Goal: Contribute content: Contribute content

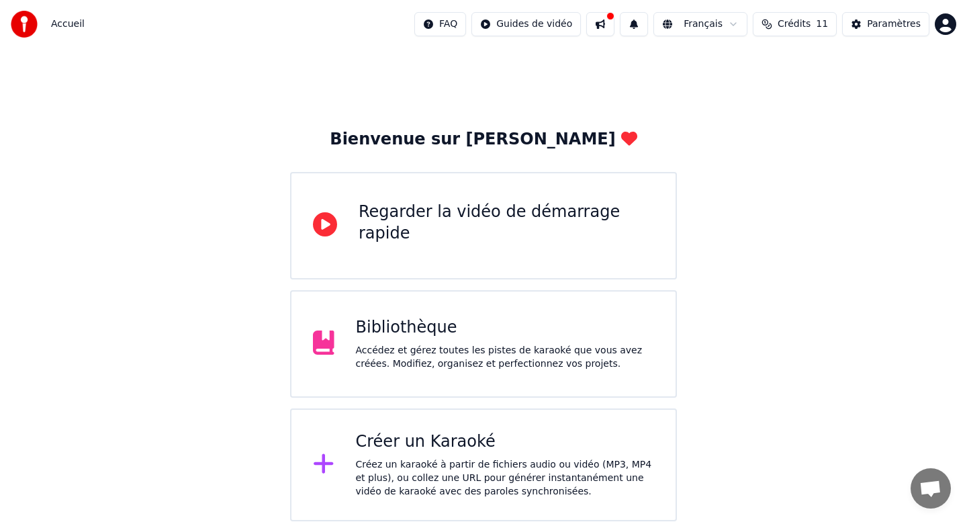
click at [777, 24] on button "Crédits 11" at bounding box center [795, 24] width 84 height 24
click at [432, 459] on div "Créez un karaoké à partir de fichiers audio ou vidéo (MP3, MP4 et plus), ou col…" at bounding box center [505, 478] width 299 height 40
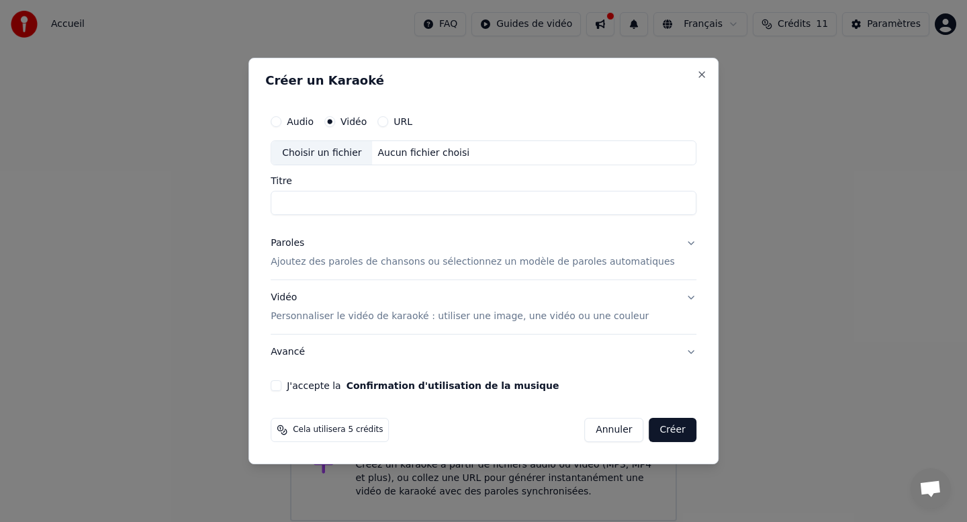
click at [341, 150] on div "Choisir un fichier" at bounding box center [321, 153] width 101 height 24
type input "*********"
click at [678, 244] on button "Paroles Ajoutez des paroles de chansons ou sélectionnez un modèle de paroles au…" at bounding box center [484, 253] width 426 height 54
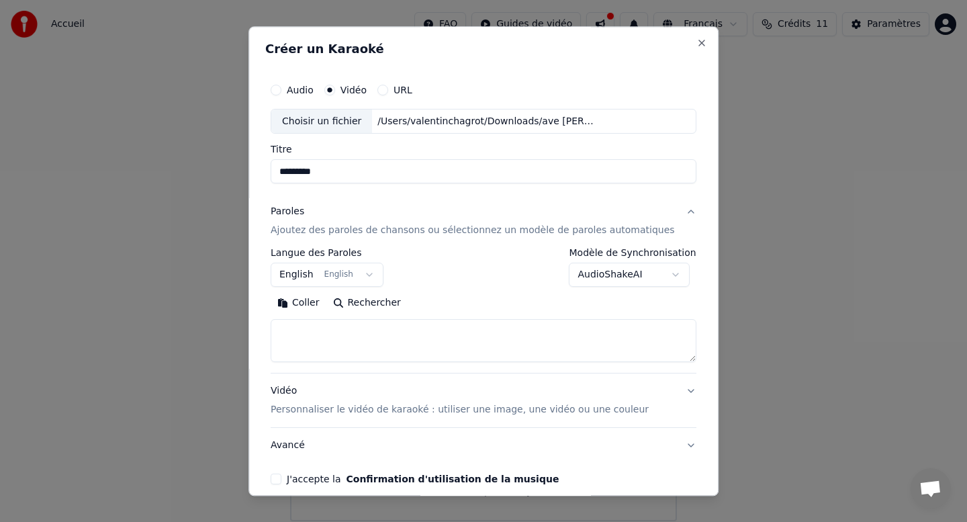
click at [367, 283] on button "English English" at bounding box center [327, 275] width 113 height 24
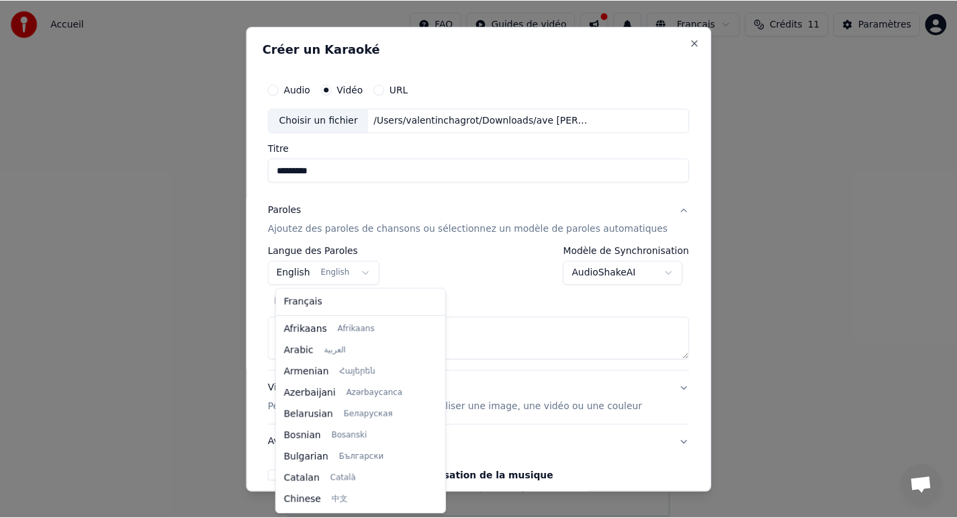
scroll to position [107, 0]
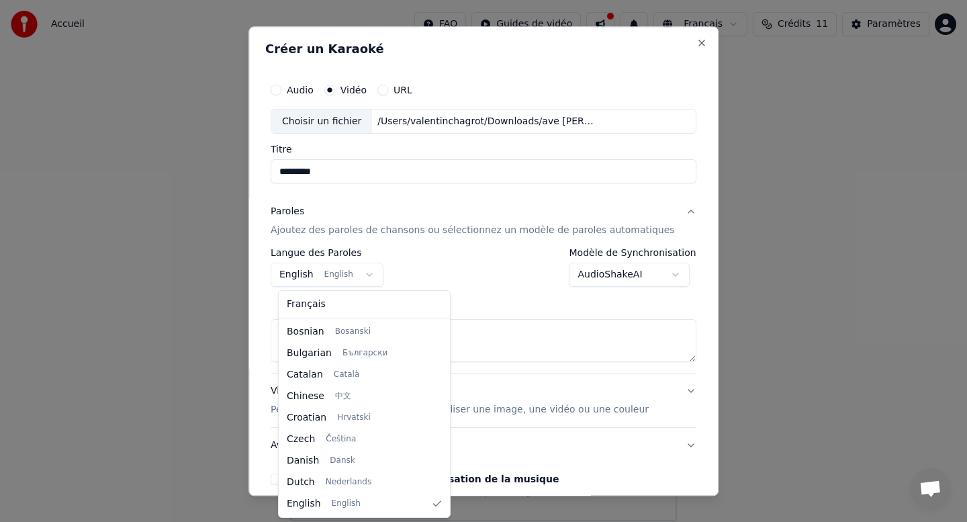
select select "**"
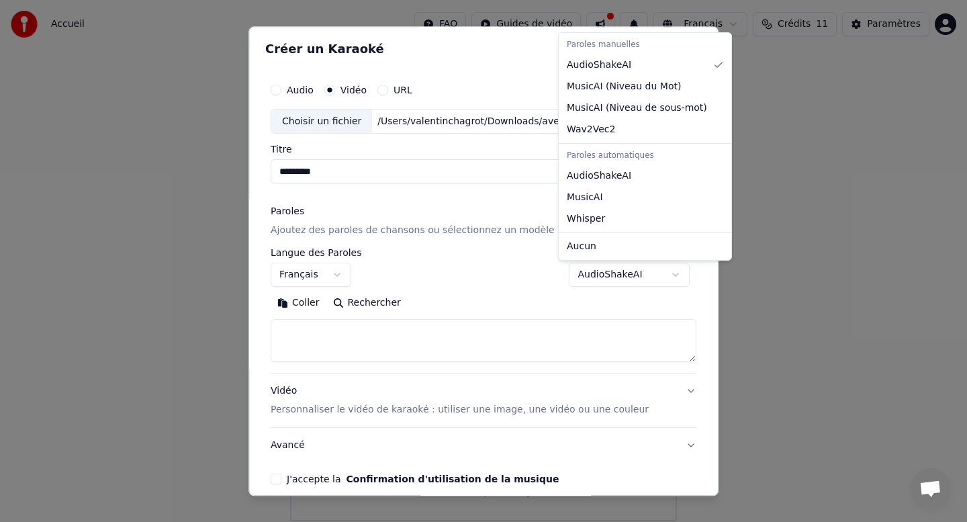
click at [668, 276] on body "**********" at bounding box center [483, 260] width 967 height 521
select select "**********"
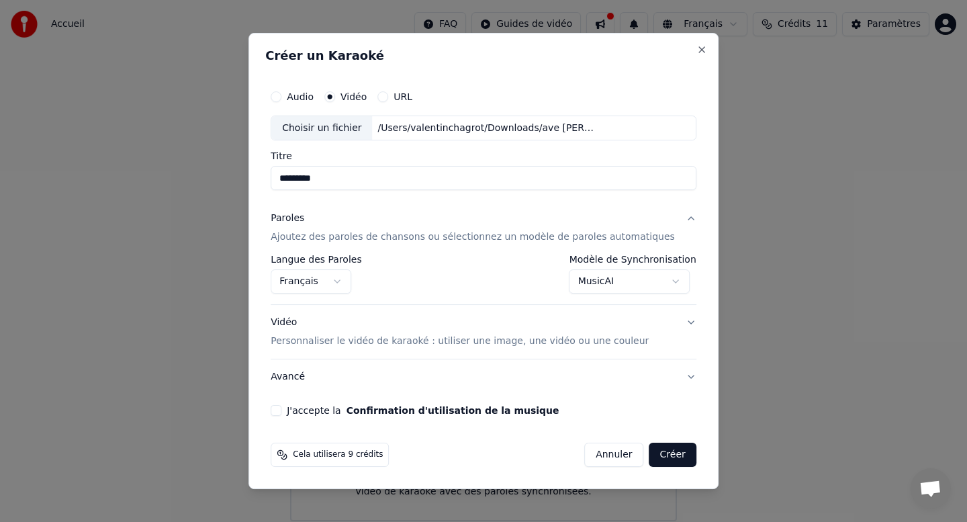
click at [281, 415] on button "J'accepte la Confirmation d'utilisation de la musique" at bounding box center [276, 410] width 11 height 11
click at [663, 457] on button "Créer" at bounding box center [672, 455] width 47 height 24
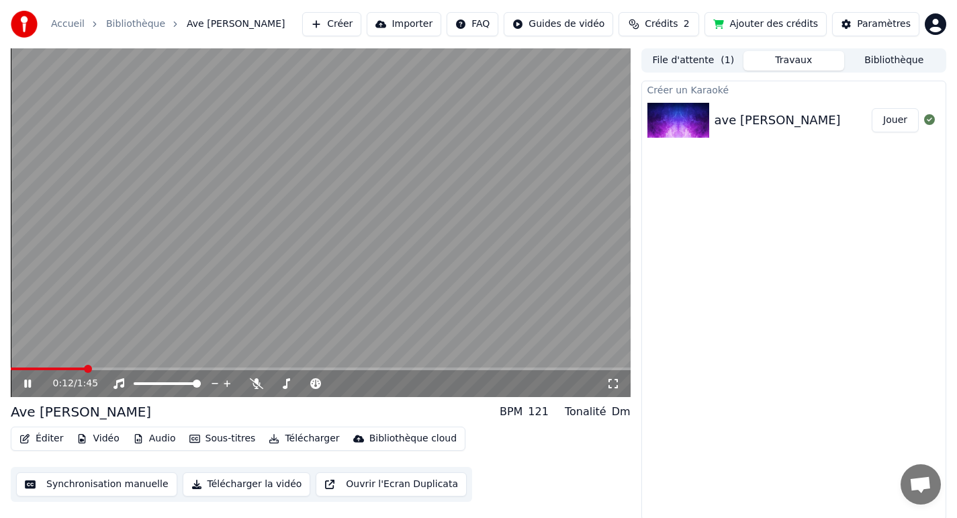
drag, startPoint x: 101, startPoint y: 407, endPoint x: 107, endPoint y: 401, distance: 8.1
click at [309, 385] on span at bounding box center [308, 383] width 8 height 8
click at [11, 373] on span at bounding box center [15, 369] width 8 height 8
click at [375, 387] on span at bounding box center [373, 383] width 8 height 8
click at [341, 384] on span at bounding box center [345, 383] width 8 height 8
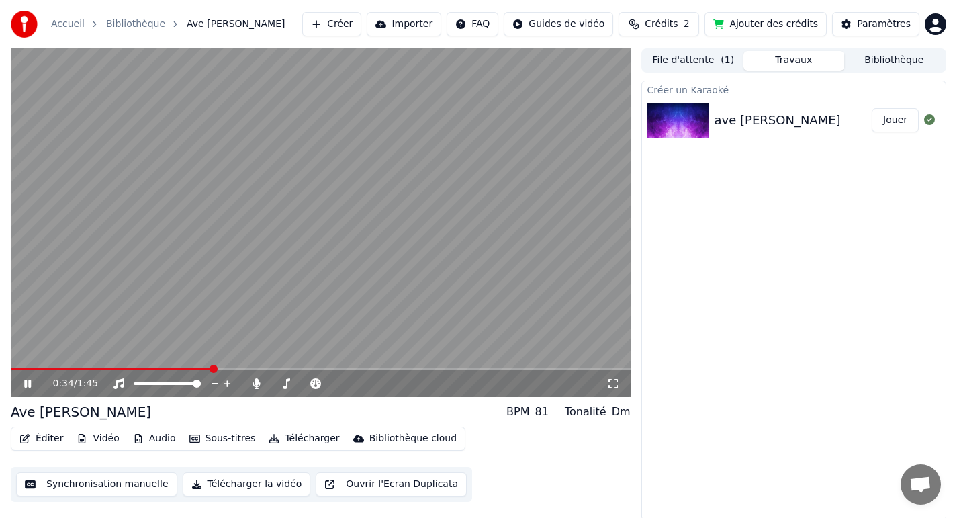
click at [304, 313] on video at bounding box center [321, 222] width 620 height 349
click at [11, 370] on span at bounding box center [15, 369] width 8 height 8
click at [894, 124] on button "Jouer" at bounding box center [895, 120] width 47 height 24
click at [11, 365] on span at bounding box center [15, 369] width 8 height 8
click at [866, 63] on button "Bibliothèque" at bounding box center [894, 60] width 100 height 19
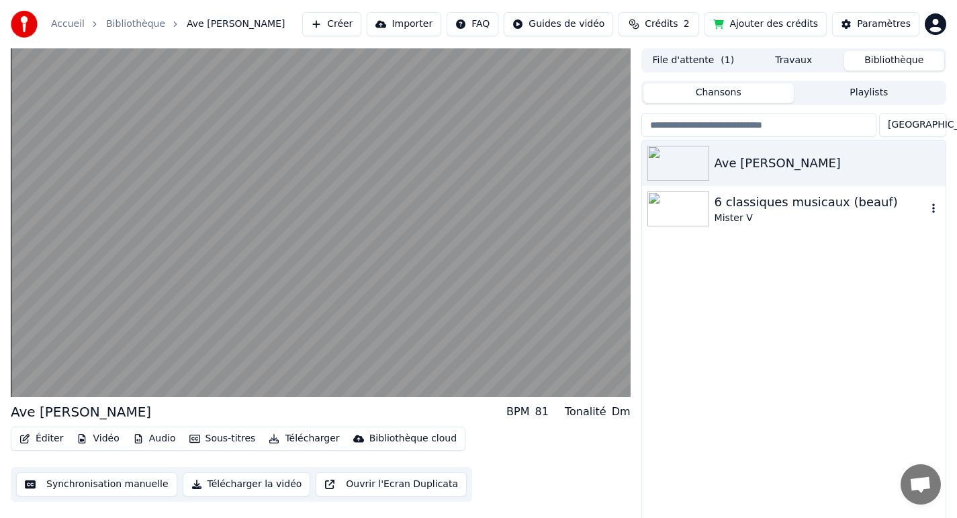
click at [706, 216] on img at bounding box center [678, 208] width 62 height 35
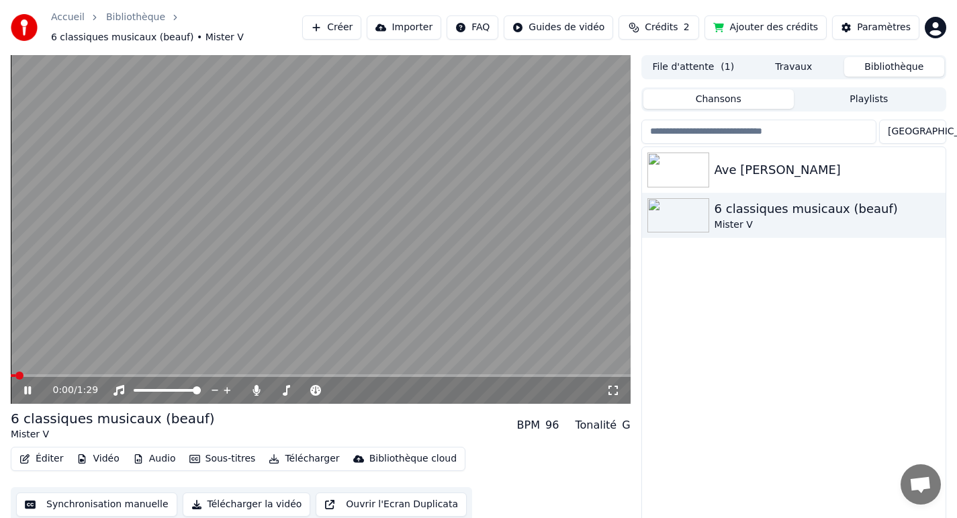
click at [451, 287] on video at bounding box center [321, 229] width 620 height 349
click at [723, 167] on div "Ave [PERSON_NAME]" at bounding box center [821, 169] width 212 height 19
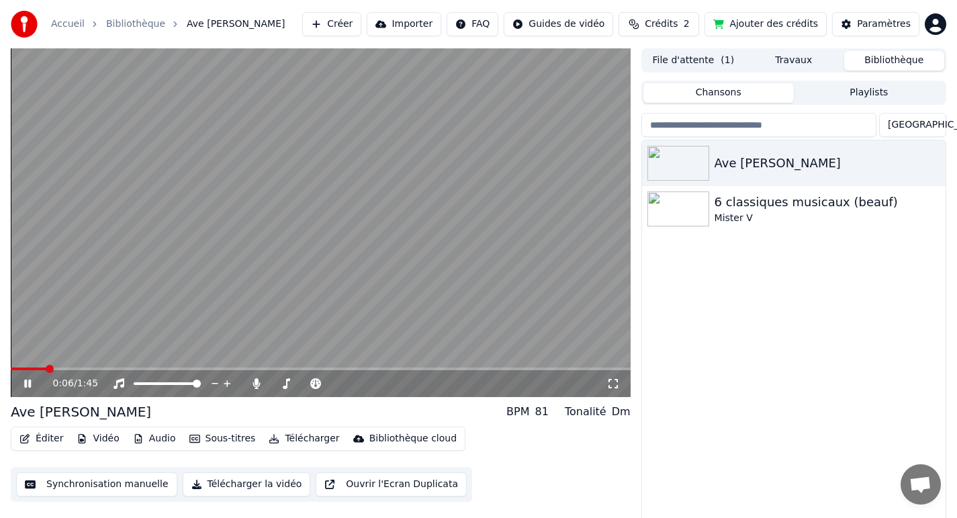
click at [354, 371] on div "0:06 / 1:45" at bounding box center [321, 383] width 620 height 27
click at [347, 368] on span at bounding box center [321, 368] width 620 height 3
click at [334, 370] on div "1:01 / 1:45" at bounding box center [321, 383] width 620 height 27
click at [344, 371] on div "1:01 / 1:45" at bounding box center [321, 383] width 620 height 27
click at [15, 371] on div "1:02 / 1:45" at bounding box center [321, 383] width 620 height 27
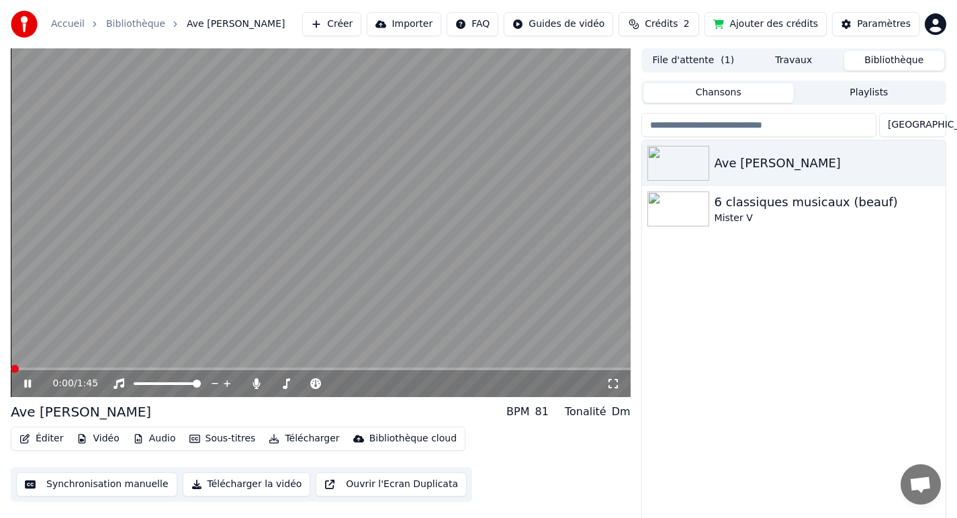
click at [11, 365] on span at bounding box center [15, 369] width 8 height 8
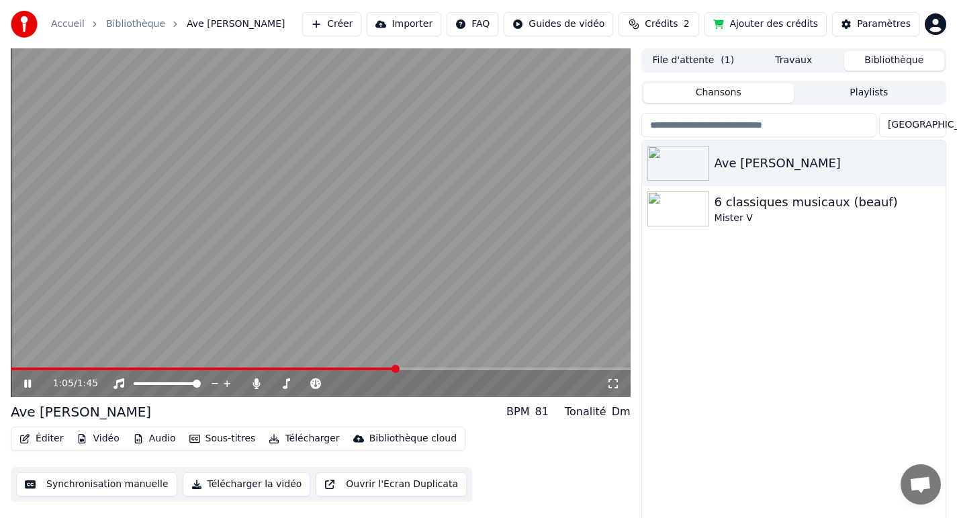
click at [15, 370] on div "1:05 / 1:45" at bounding box center [321, 383] width 620 height 27
click at [292, 438] on button "Télécharger" at bounding box center [303, 438] width 81 height 19
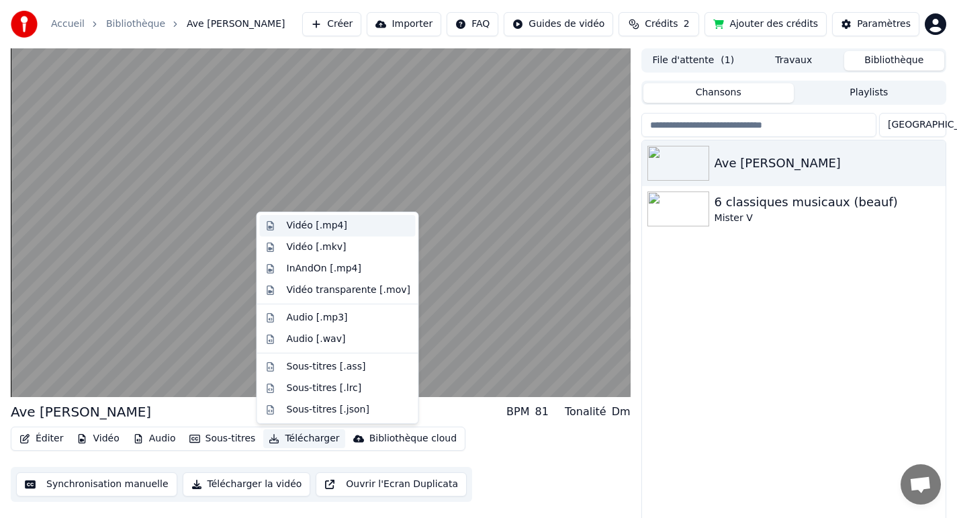
click at [317, 230] on div "Vidéo [.mp4]" at bounding box center [317, 225] width 60 height 13
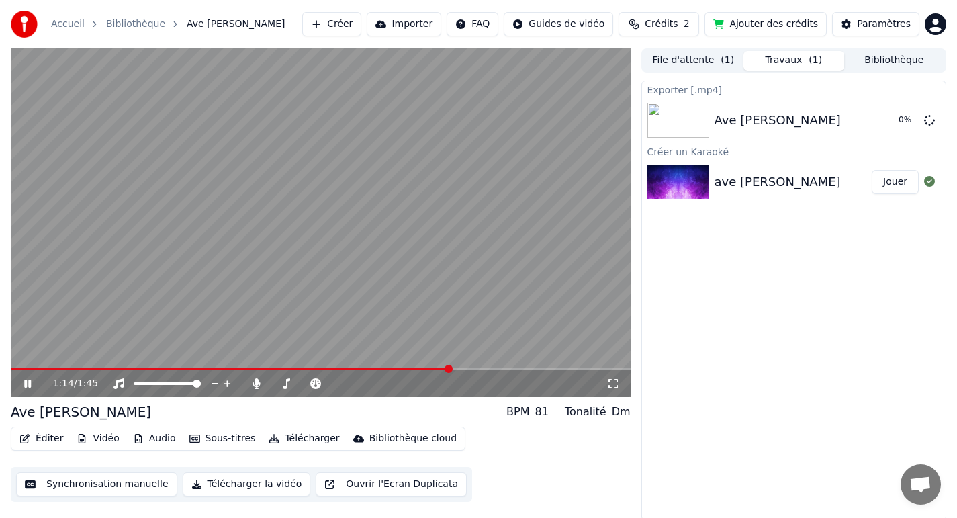
click at [265, 481] on button "Télécharger la vidéo" at bounding box center [247, 484] width 128 height 24
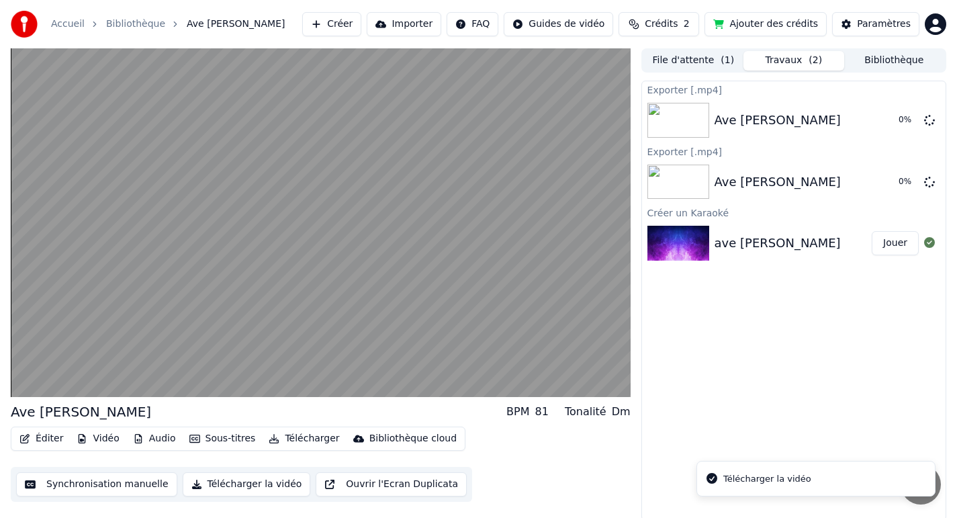
click at [733, 475] on div "Télécharger la vidéo" at bounding box center [767, 478] width 88 height 13
click at [83, 486] on button "Synchronisation manuelle" at bounding box center [96, 484] width 161 height 24
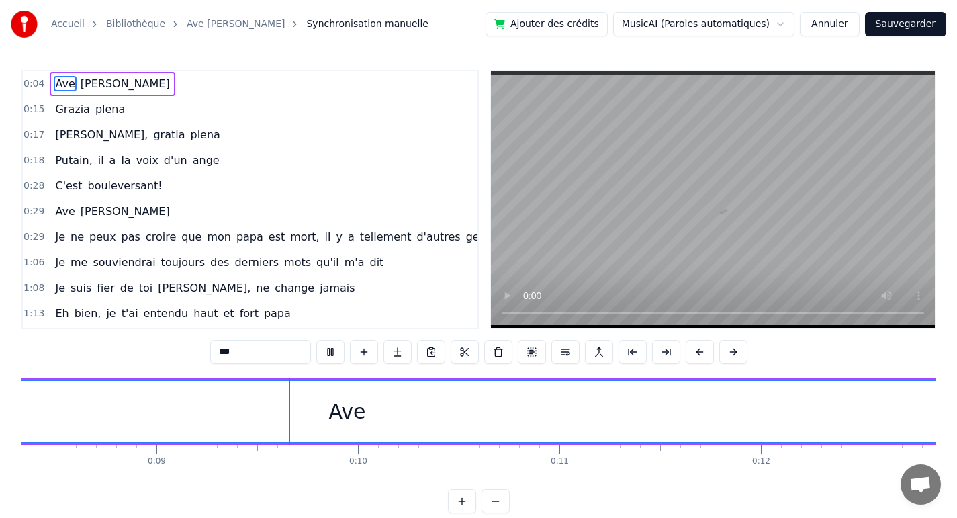
scroll to position [0, 1737]
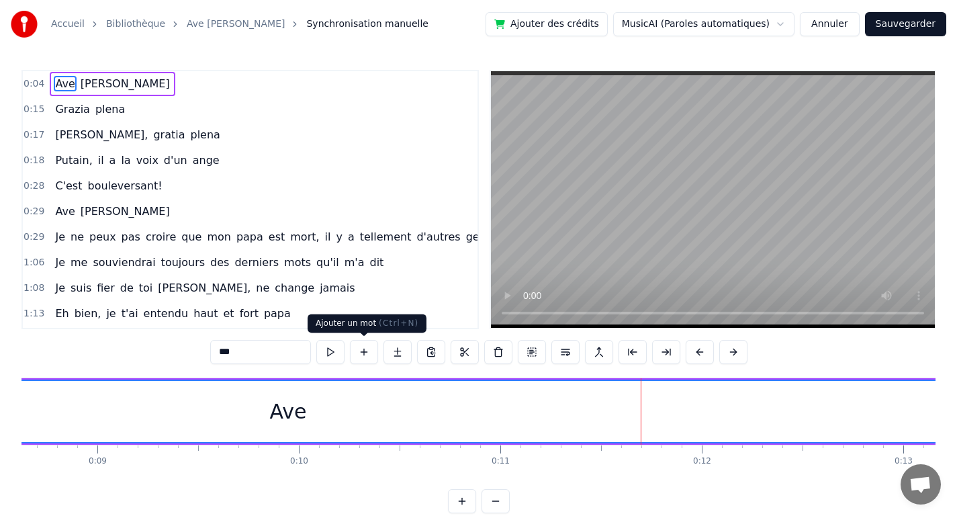
click at [289, 415] on div "Ave" at bounding box center [288, 411] width 37 height 30
click at [81, 116] on span "Grazia" at bounding box center [72, 108] width 37 height 15
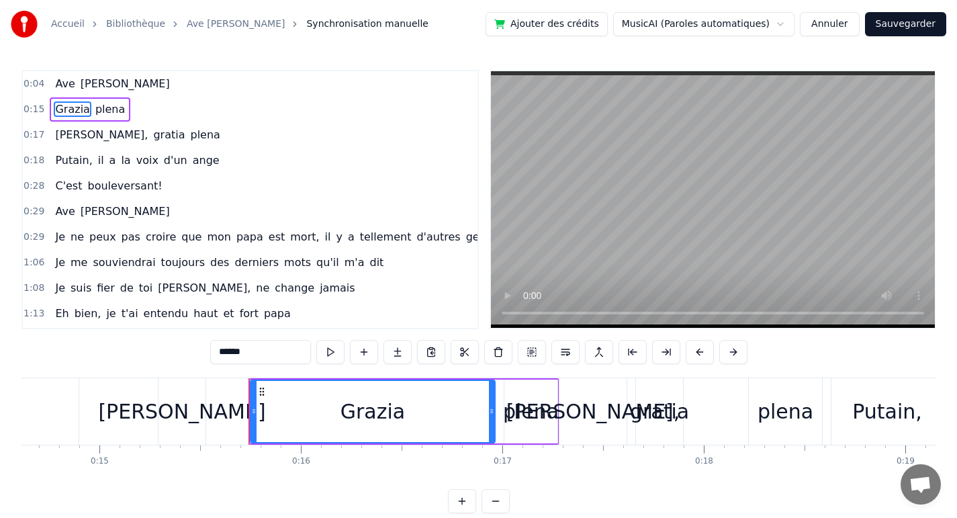
scroll to position [0, 3104]
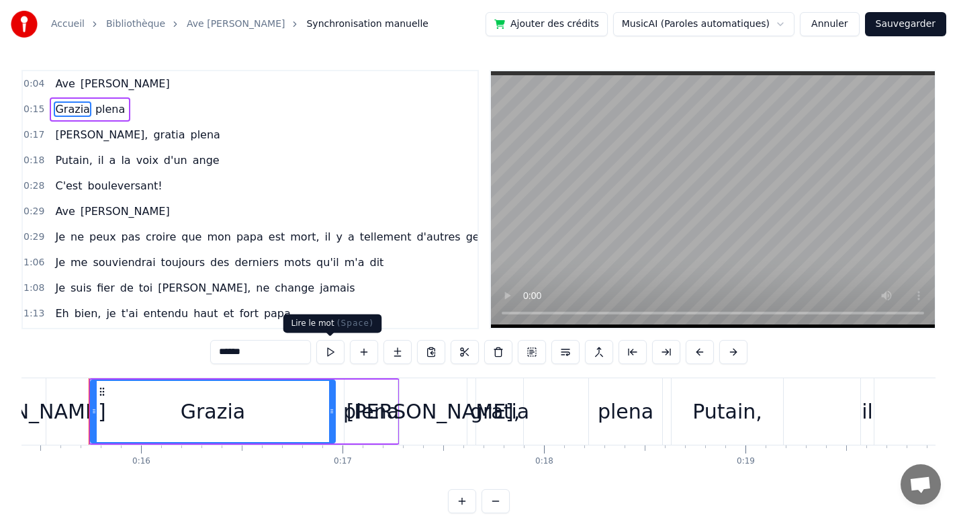
click at [328, 353] on button at bounding box center [330, 352] width 28 height 24
drag, startPoint x: 377, startPoint y: 408, endPoint x: 332, endPoint y: 355, distance: 69.0
click at [377, 408] on div "plena" at bounding box center [371, 411] width 56 height 30
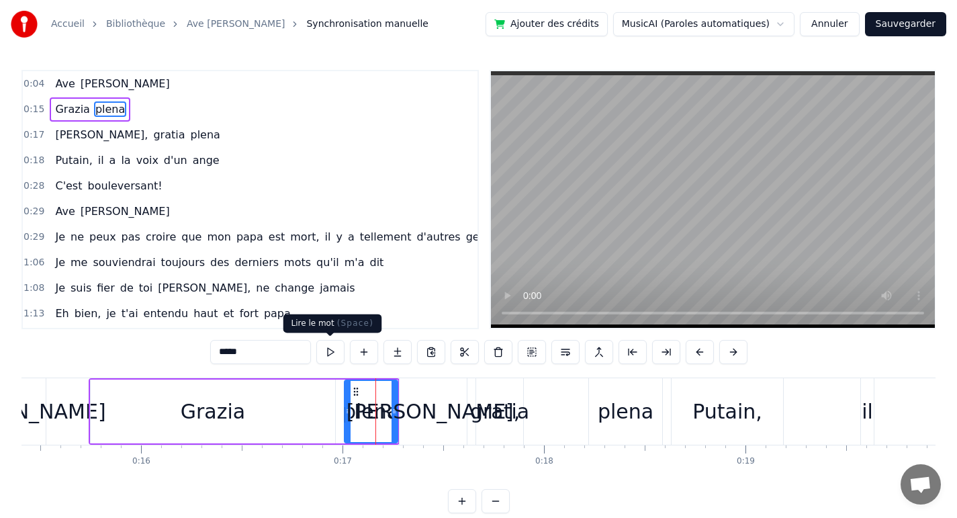
click at [332, 355] on button at bounding box center [330, 352] width 28 height 24
click at [437, 400] on div "[PERSON_NAME]," at bounding box center [434, 411] width 174 height 30
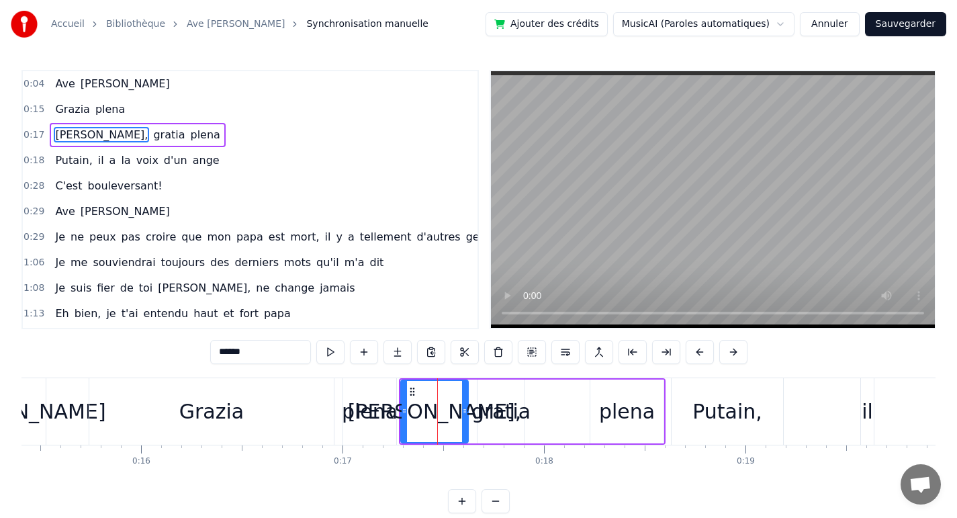
click at [334, 353] on button at bounding box center [330, 352] width 28 height 24
click at [732, 406] on div "Putain," at bounding box center [727, 411] width 70 height 30
type input "*******"
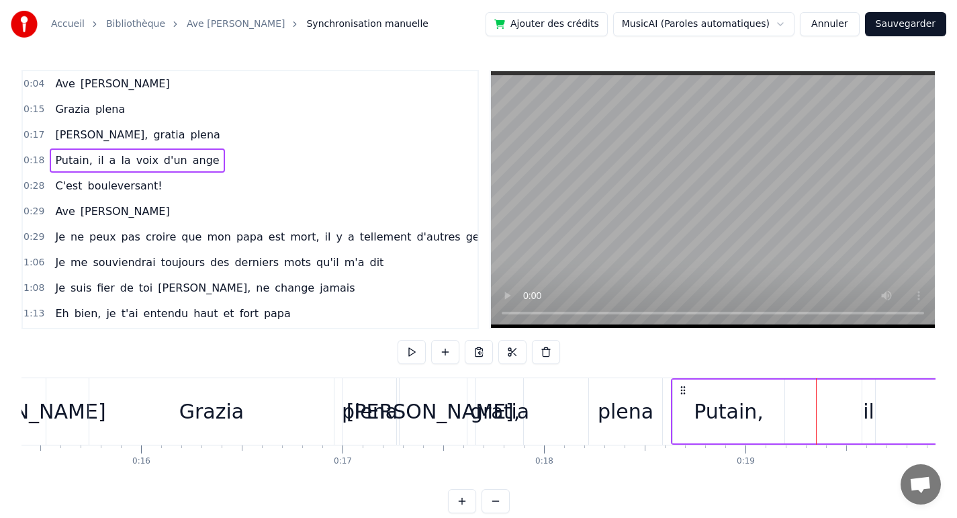
click at [874, 408] on div "il" at bounding box center [869, 411] width 14 height 64
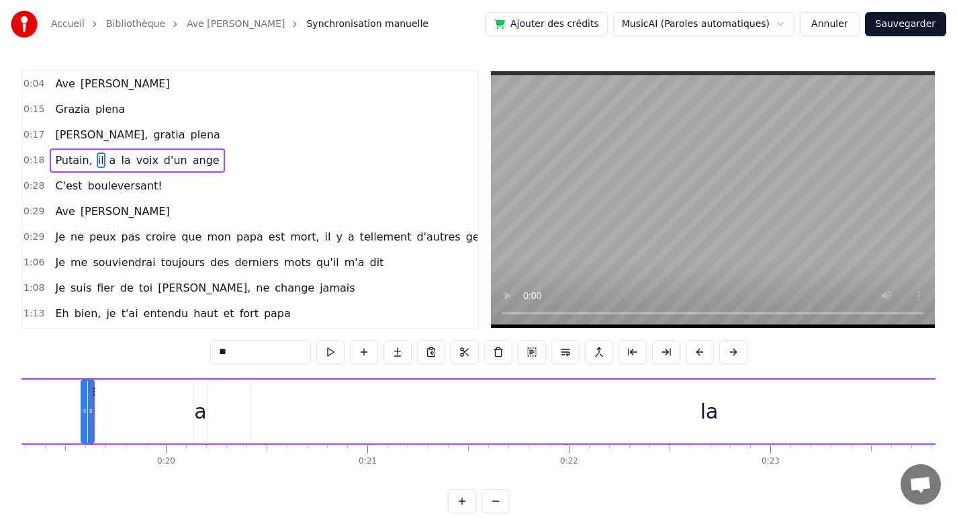
scroll to position [0, 3888]
click at [629, 430] on div "la" at bounding box center [705, 411] width 917 height 64
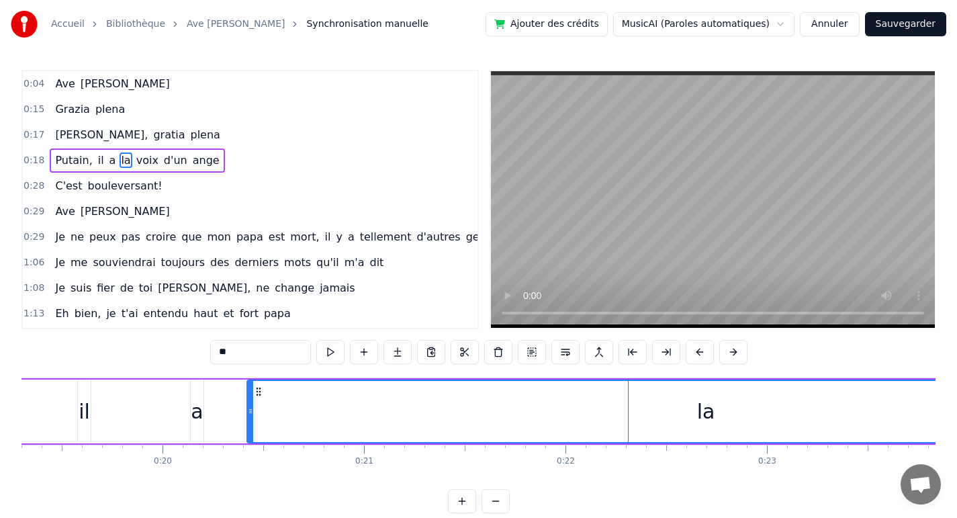
click at [106, 240] on span "peux" at bounding box center [103, 236] width 30 height 15
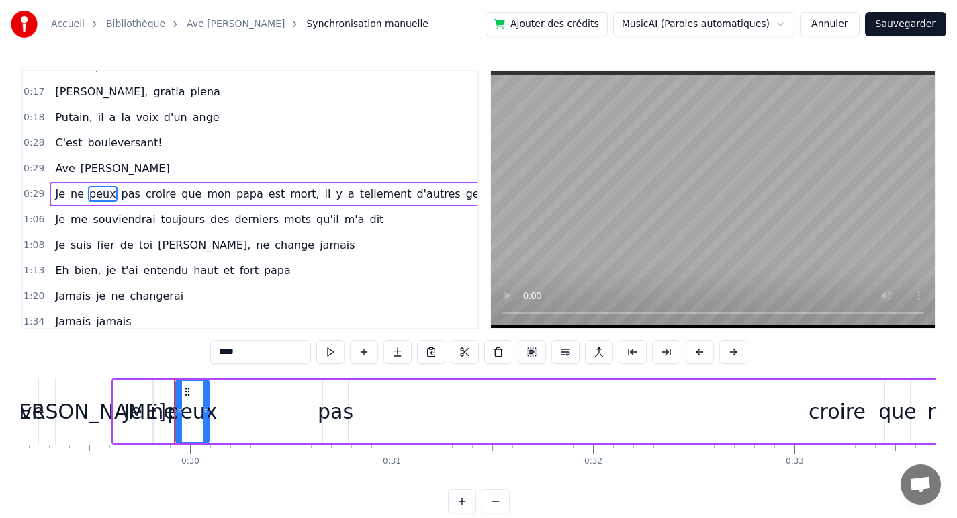
scroll to position [0, 5960]
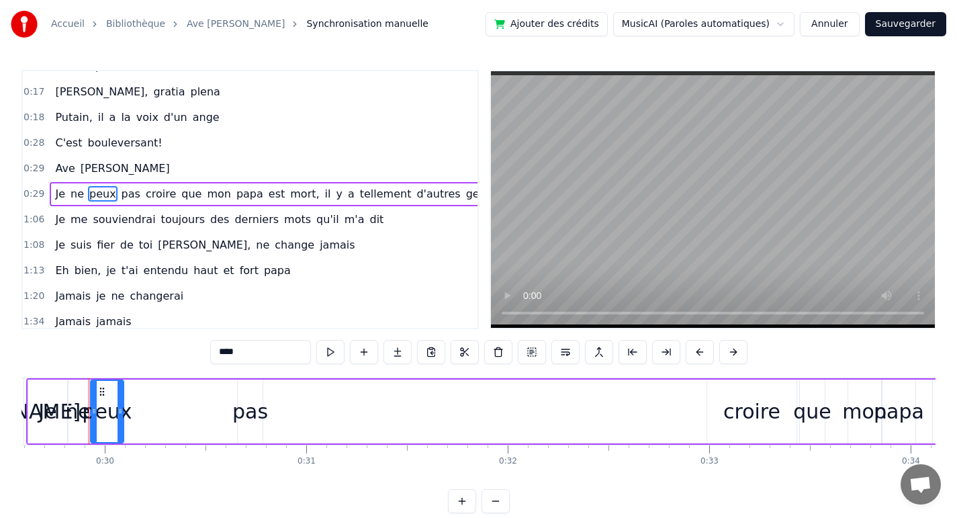
click at [86, 140] on span "bouleversant!" at bounding box center [124, 142] width 77 height 15
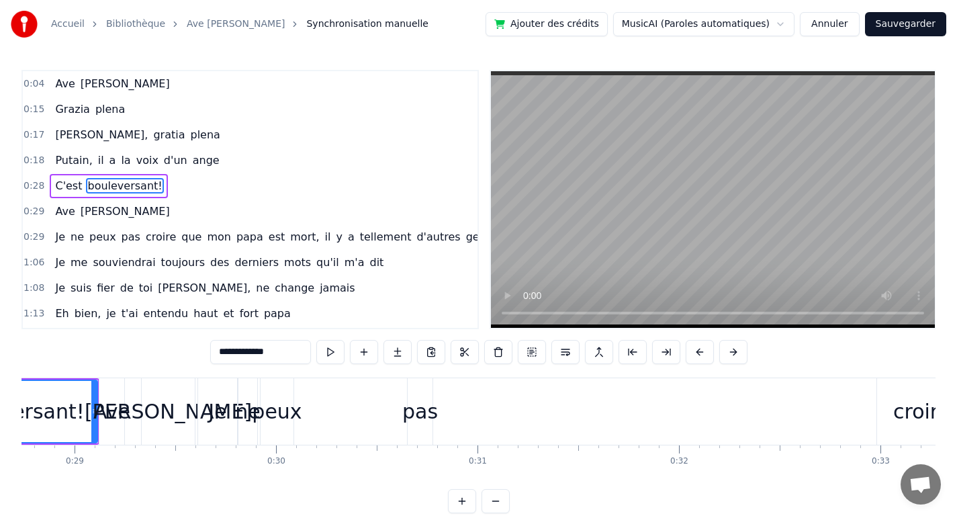
scroll to position [0, 5630]
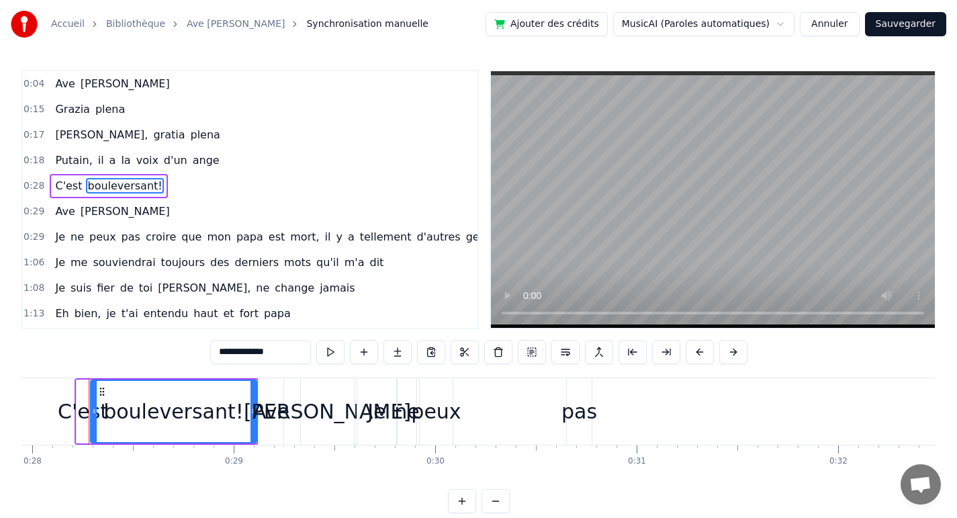
click at [152, 138] on span "gratia" at bounding box center [169, 134] width 34 height 15
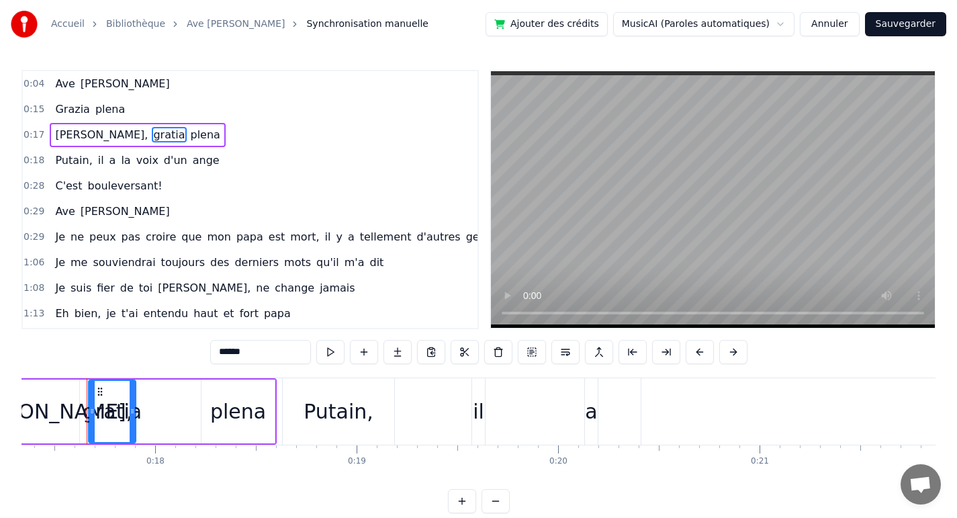
scroll to position [0, 3491]
click at [497, 508] on button at bounding box center [495, 501] width 28 height 24
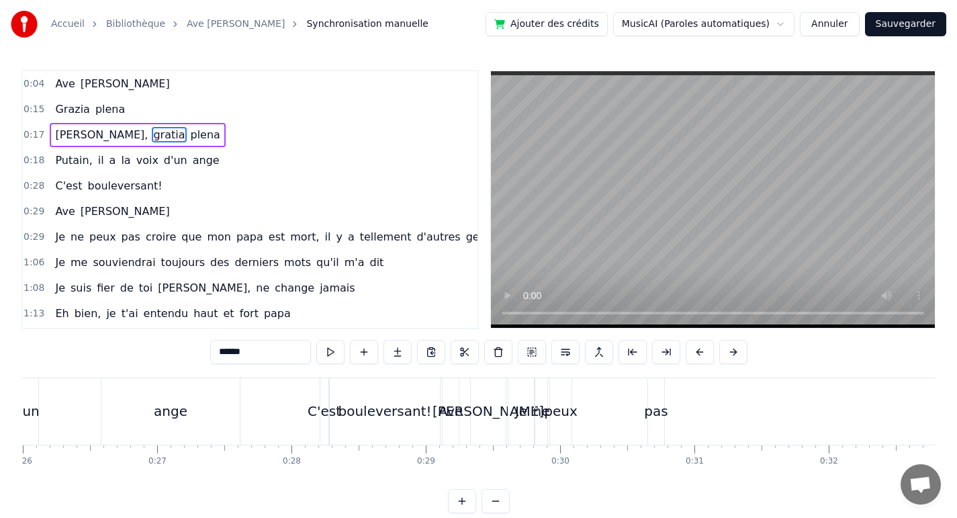
click at [497, 508] on button at bounding box center [495, 501] width 28 height 24
click at [495, 508] on div at bounding box center [479, 501] width 62 height 24
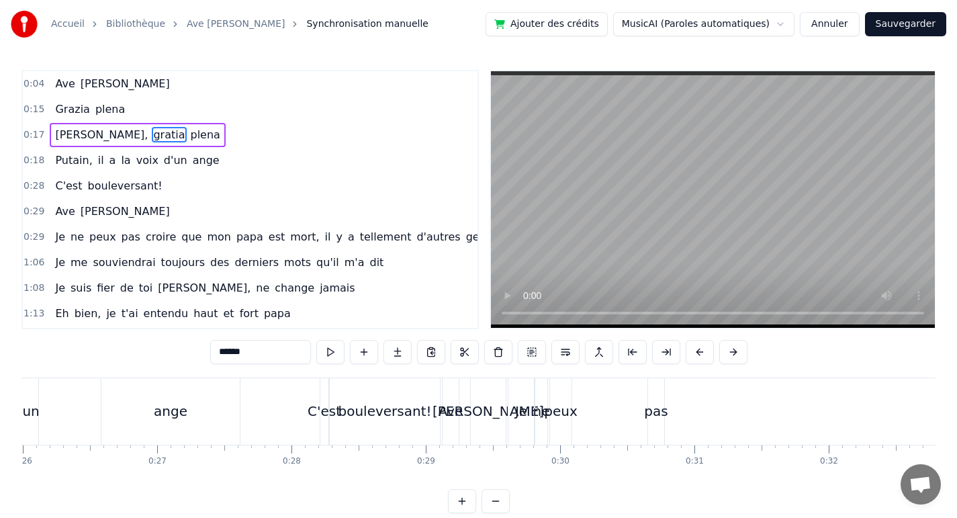
click at [495, 508] on div at bounding box center [479, 501] width 62 height 24
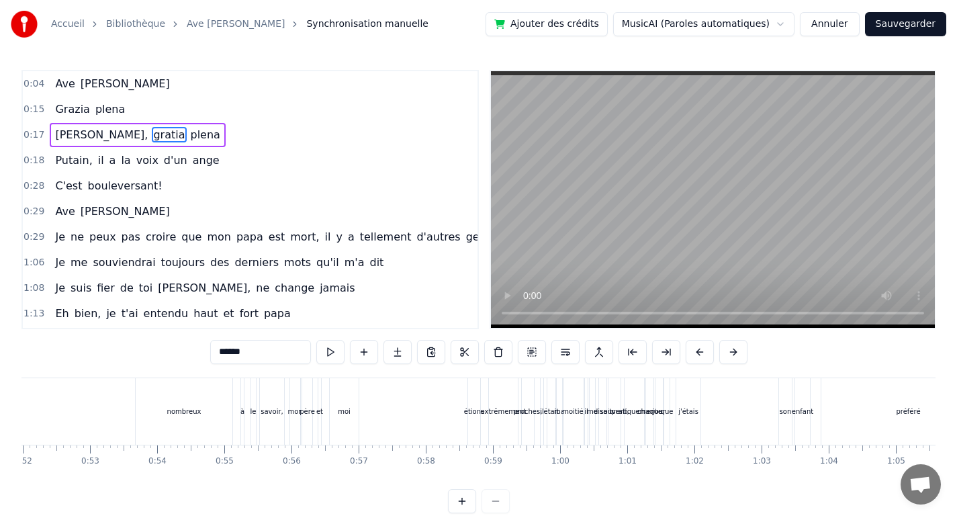
click at [495, 508] on div at bounding box center [479, 501] width 62 height 24
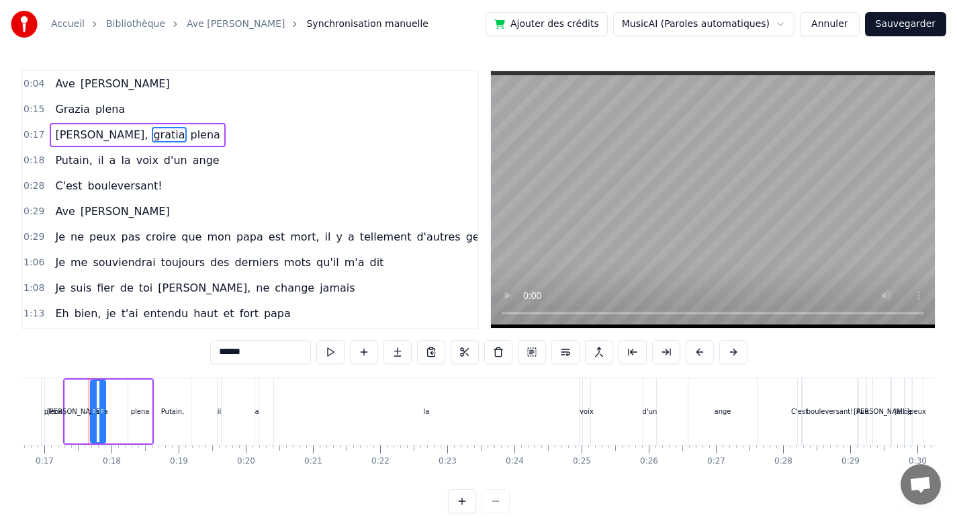
click at [175, 419] on div "Putain," at bounding box center [172, 411] width 36 height 66
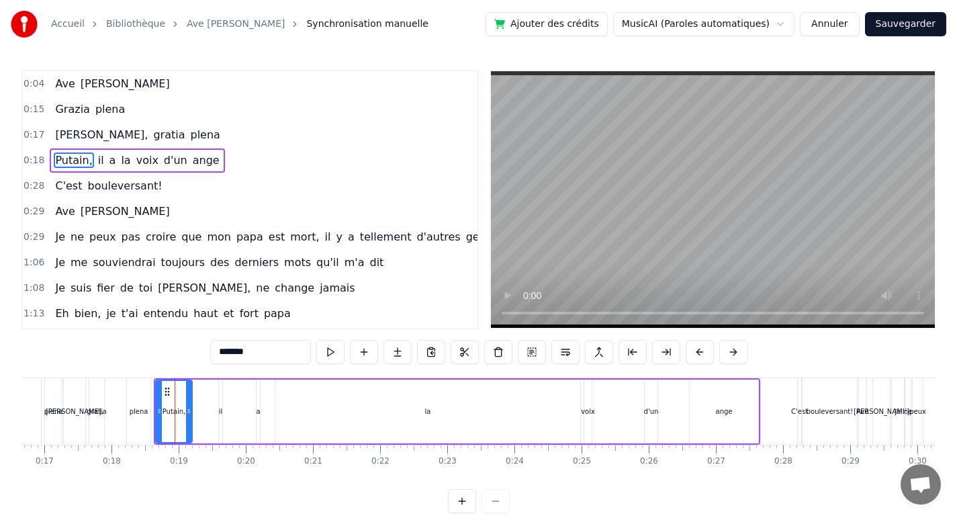
click at [748, 410] on div "ange" at bounding box center [724, 411] width 68 height 64
type input "****"
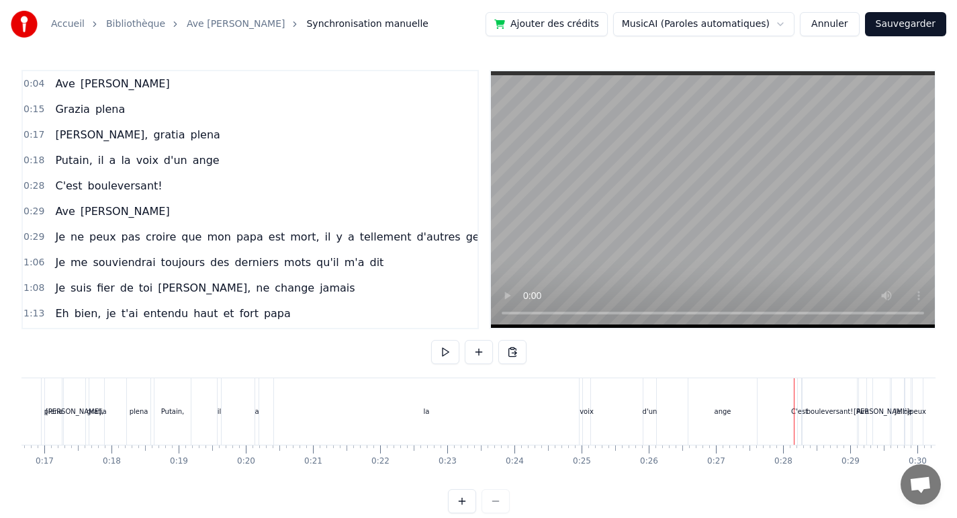
click at [440, 358] on button at bounding box center [445, 352] width 28 height 24
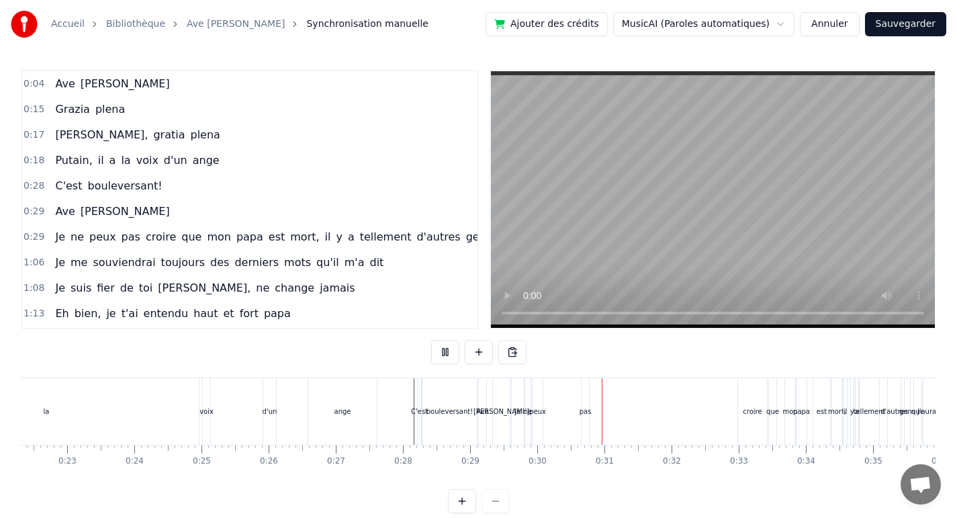
scroll to position [0, 1944]
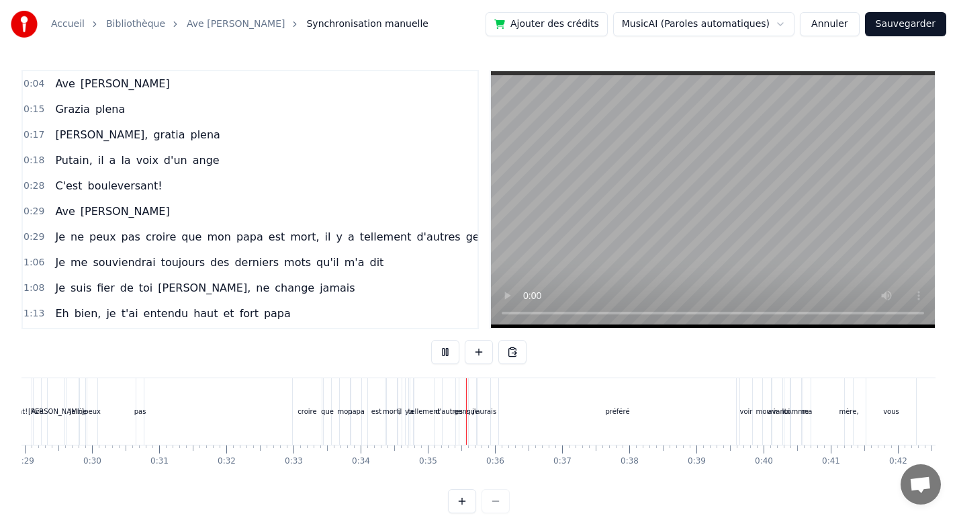
click at [447, 351] on button at bounding box center [445, 352] width 28 height 24
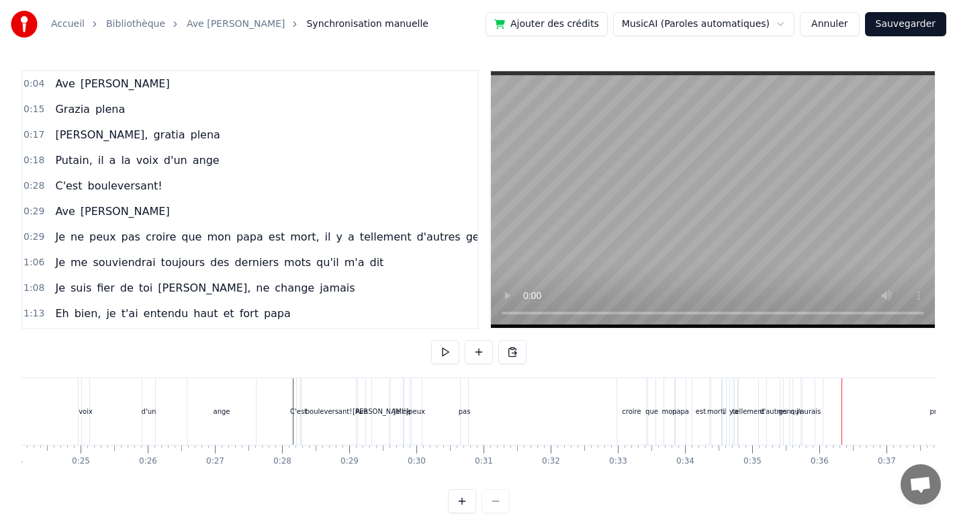
scroll to position [0, 1617]
click at [394, 421] on div "Je" at bounding box center [400, 411] width 12 height 66
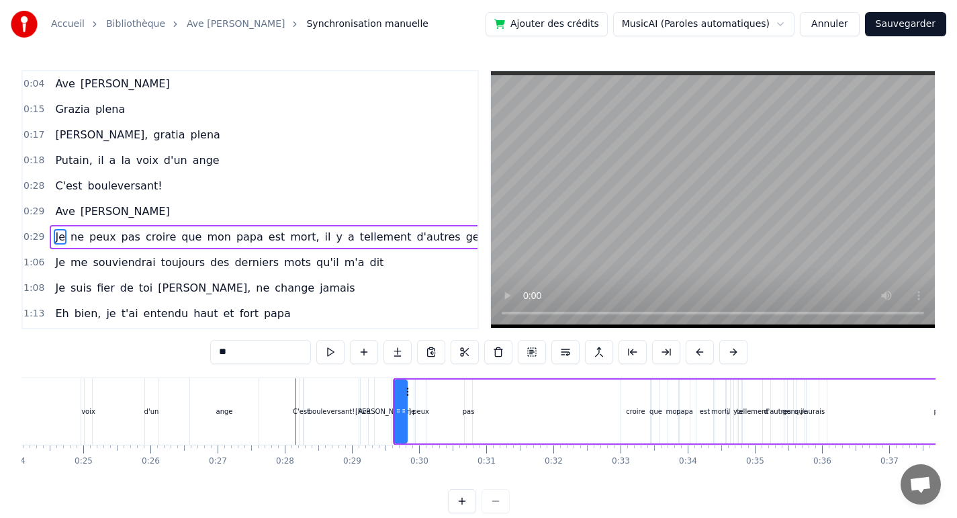
scroll to position [43, 0]
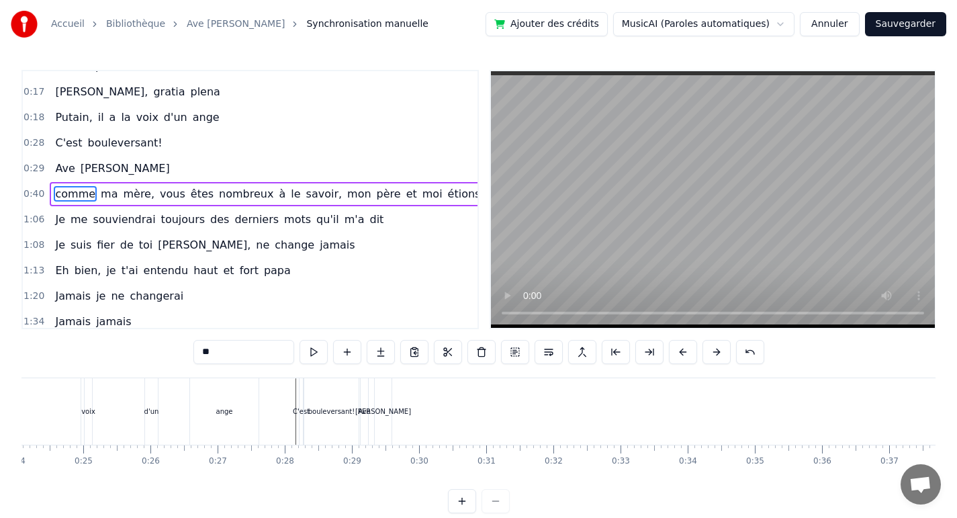
type input "*****"
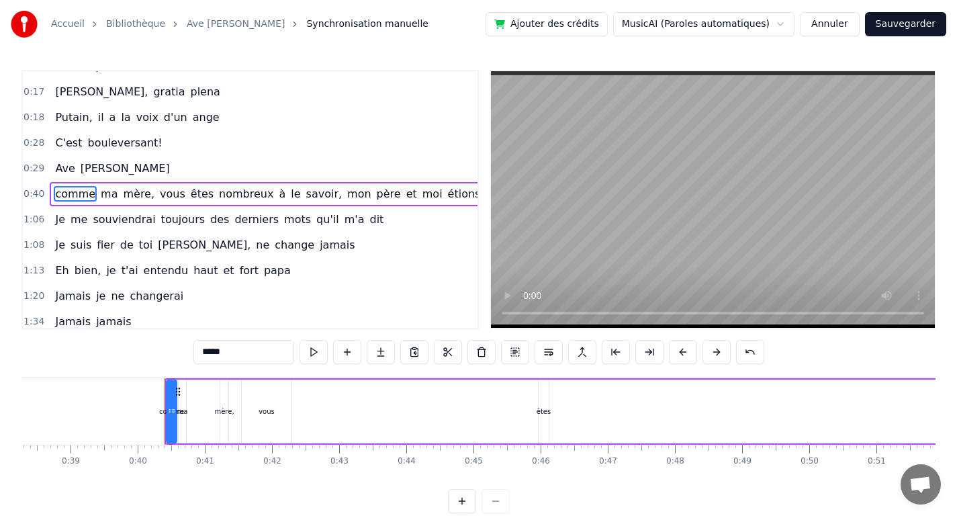
scroll to position [0, 2646]
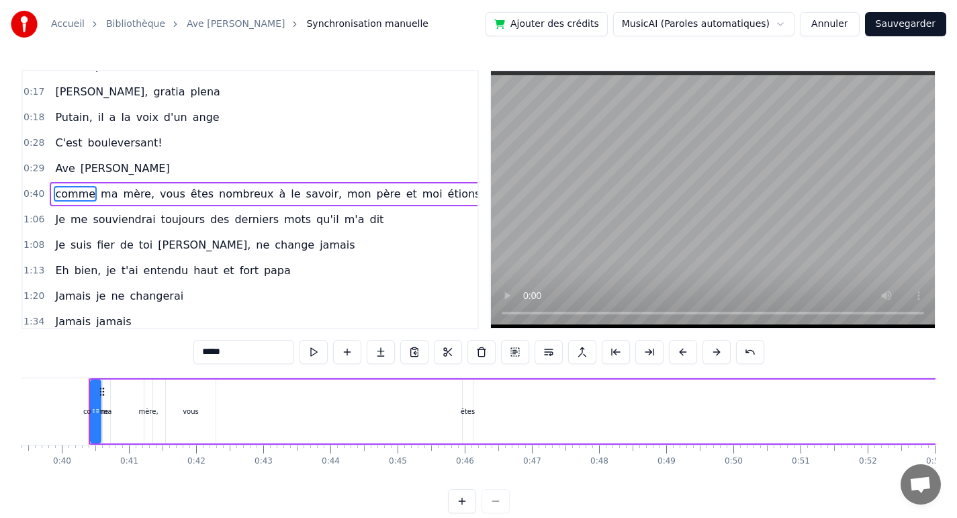
click at [460, 412] on div "comme ma mère, vous êtes nombreux à le savoir, mon père et moi étions extrêmeme…" at bounding box center [966, 411] width 1755 height 66
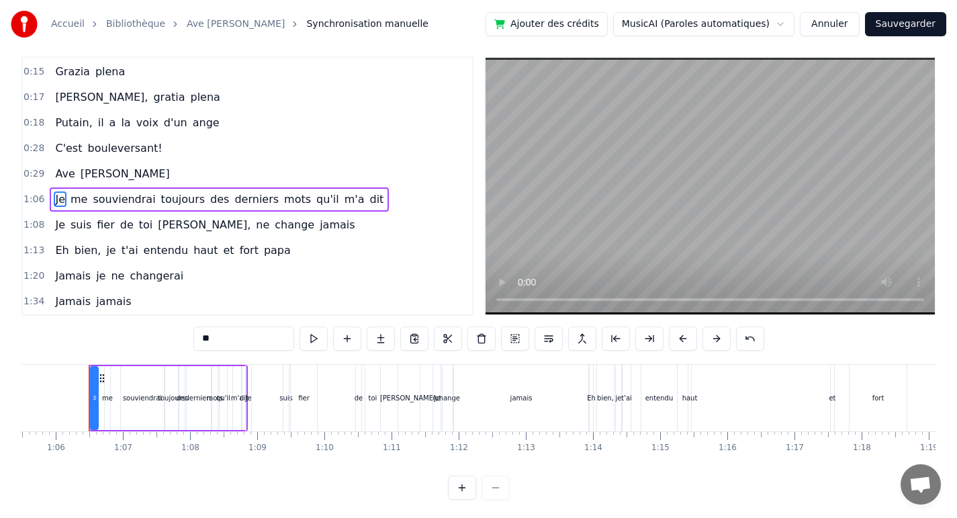
scroll to position [26, 0]
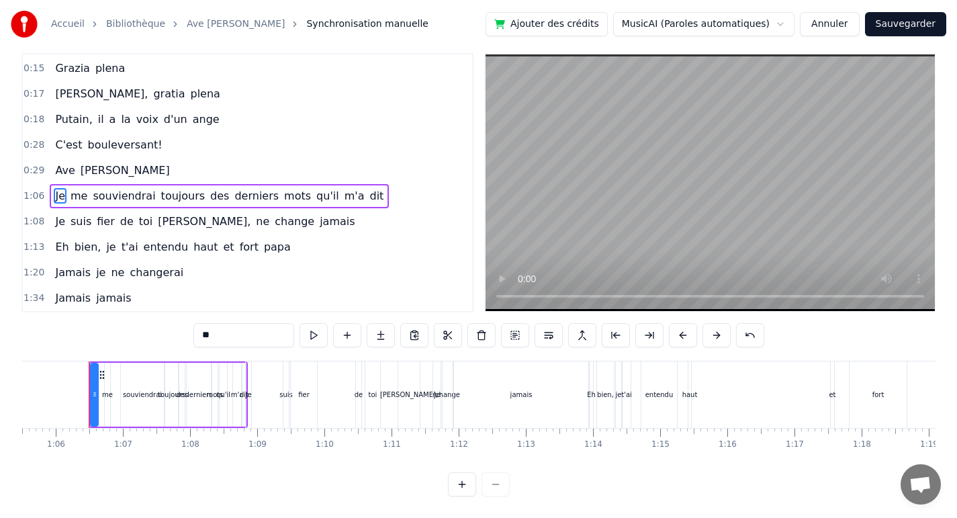
drag, startPoint x: 150, startPoint y: 288, endPoint x: 94, endPoint y: 178, distance: 123.7
click at [69, 196] on div "0:04 Ave [PERSON_NAME] 0:15 Grazia plena 0:17 [PERSON_NAME], gratia plena 0:18 …" at bounding box center [247, 182] width 452 height 259
click at [95, 184] on div "Je me souviendrai toujours des derniers mots qu'il m'a dit" at bounding box center [219, 196] width 339 height 24
click at [91, 188] on span "souviendrai" at bounding box center [123, 195] width 65 height 15
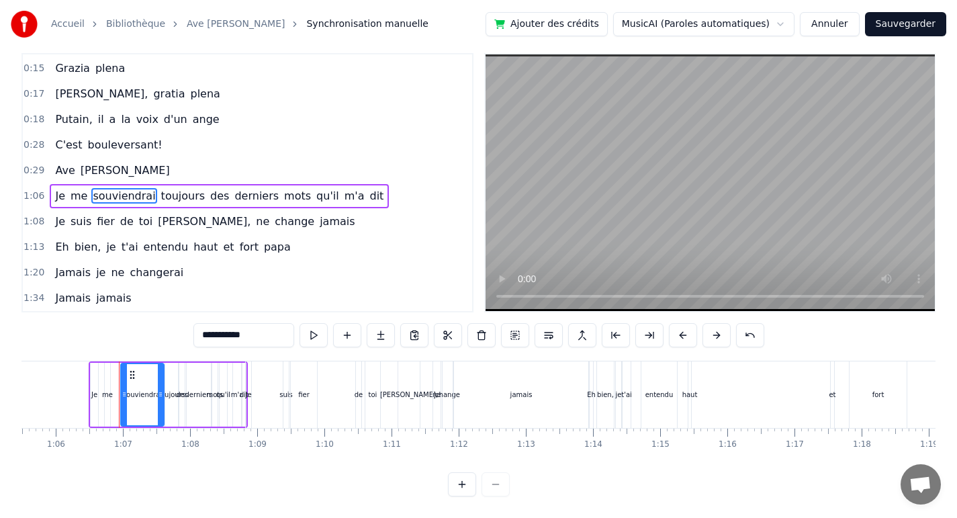
scroll to position [0, 0]
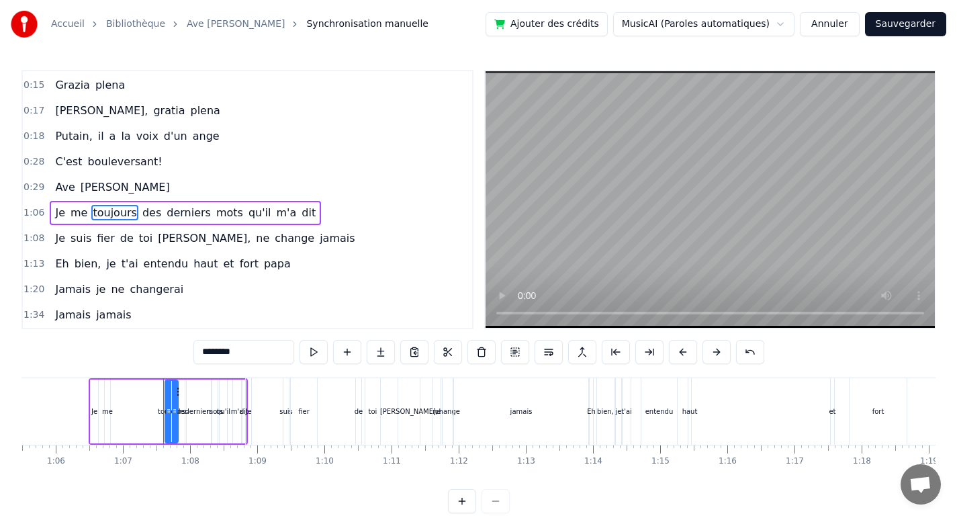
click at [61, 210] on span "Je" at bounding box center [60, 212] width 13 height 15
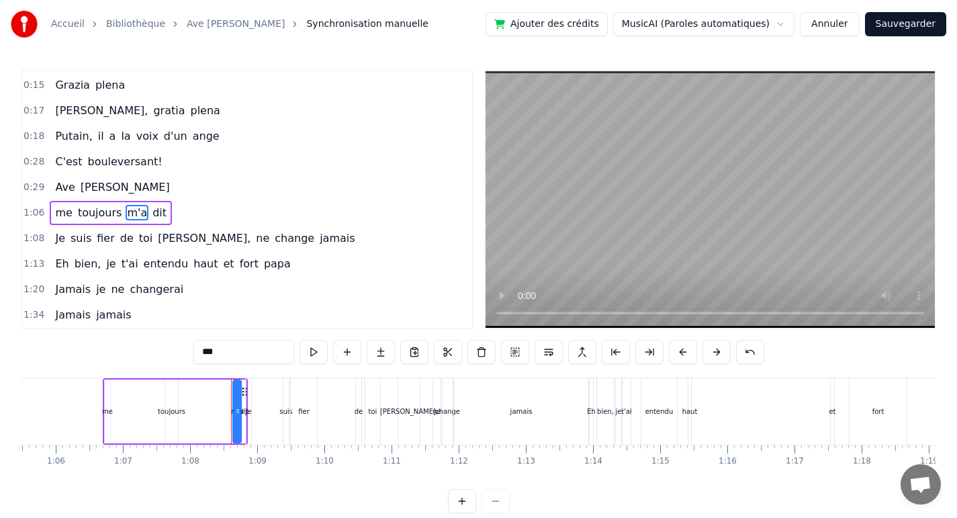
click at [58, 216] on span "me" at bounding box center [63, 212] width 19 height 15
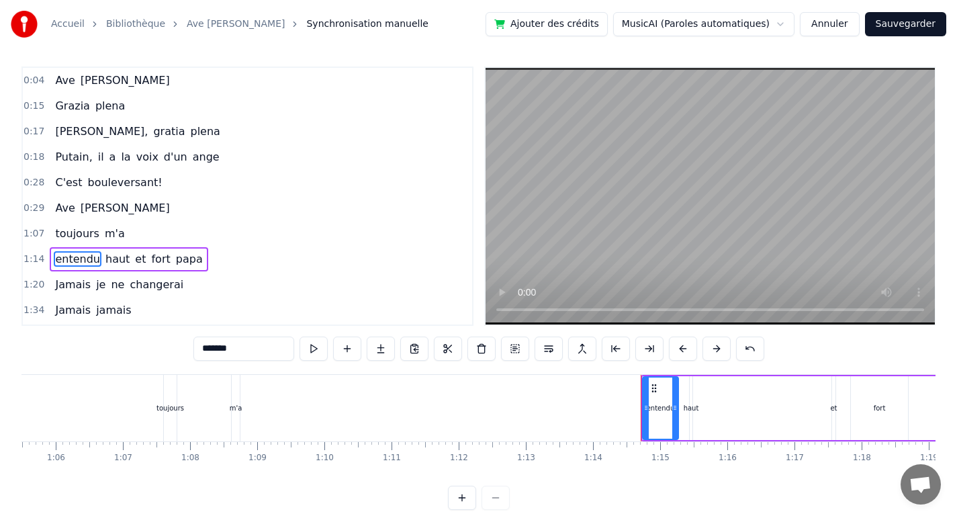
click at [103, 298] on html "Accueil Bibliothèque Ave [PERSON_NAME] Synchronisation manuelle Ajouter des cré…" at bounding box center [478, 264] width 957 height 535
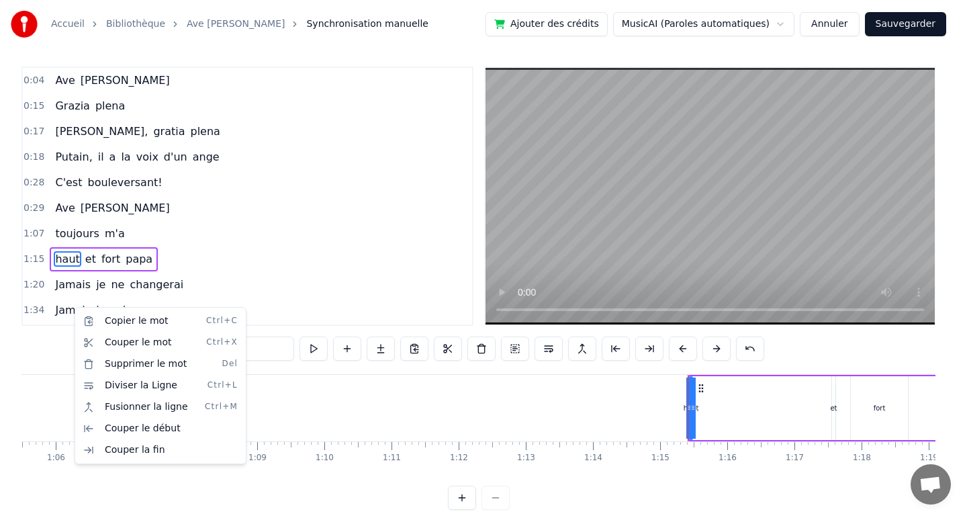
click at [75, 310] on div "Copier le mot Ctrl+C Couper le mot Ctrl+X Supprimer le mot Del Diviser la Ligne…" at bounding box center [161, 385] width 172 height 157
click at [138, 343] on div "Couper le mot Ctrl+X" at bounding box center [160, 342] width 165 height 21
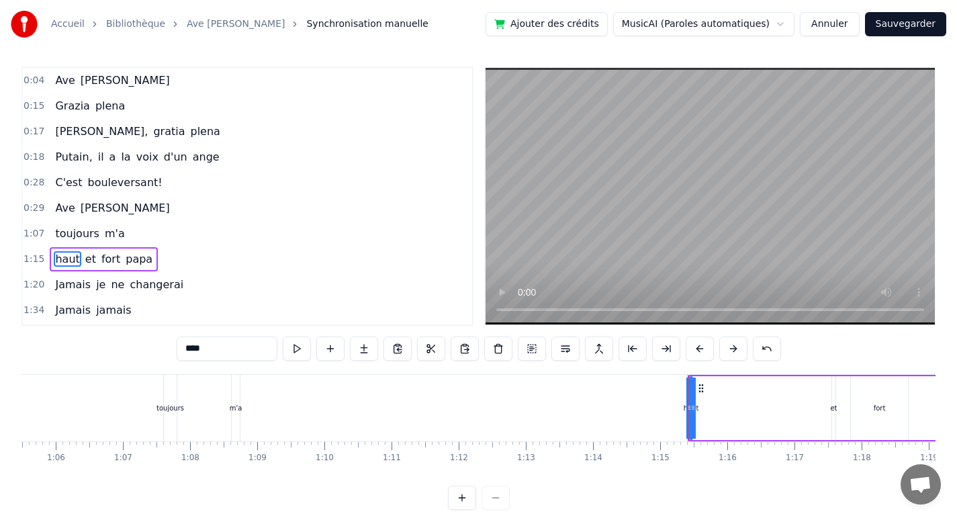
click at [66, 231] on span "toujours" at bounding box center [77, 233] width 47 height 15
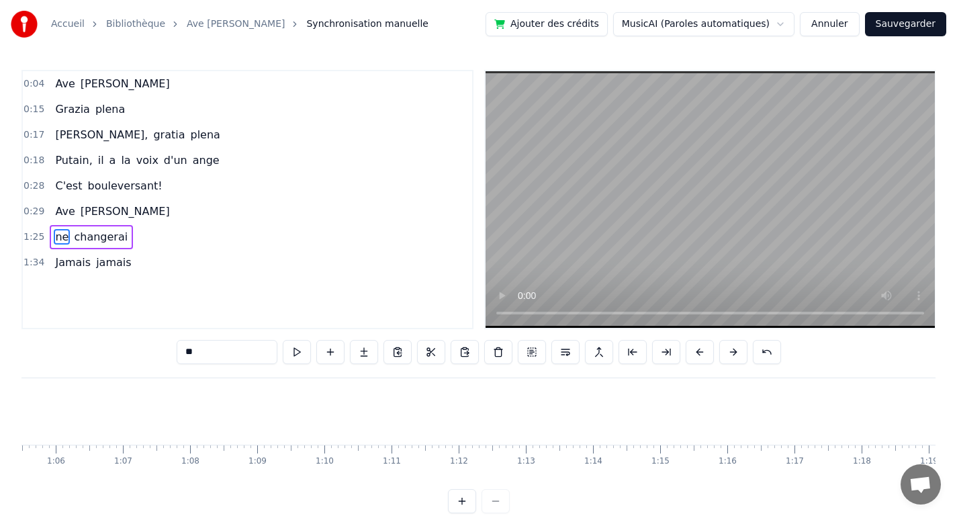
type input "******"
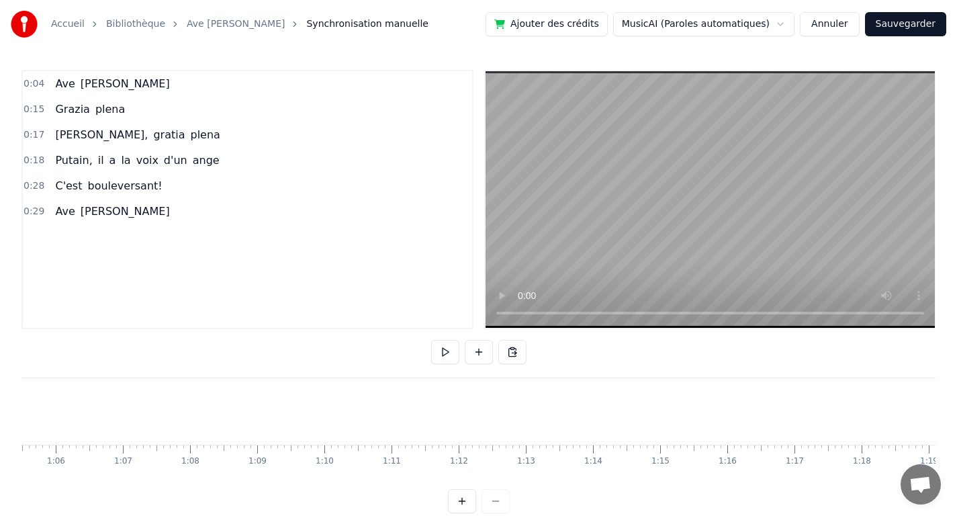
click at [202, 244] on div "0:04 Ave [PERSON_NAME] 0:15 Grazia plena 0:17 [PERSON_NAME], gratia plena 0:18 …" at bounding box center [247, 199] width 452 height 259
click at [84, 85] on span "[PERSON_NAME]" at bounding box center [125, 83] width 92 height 15
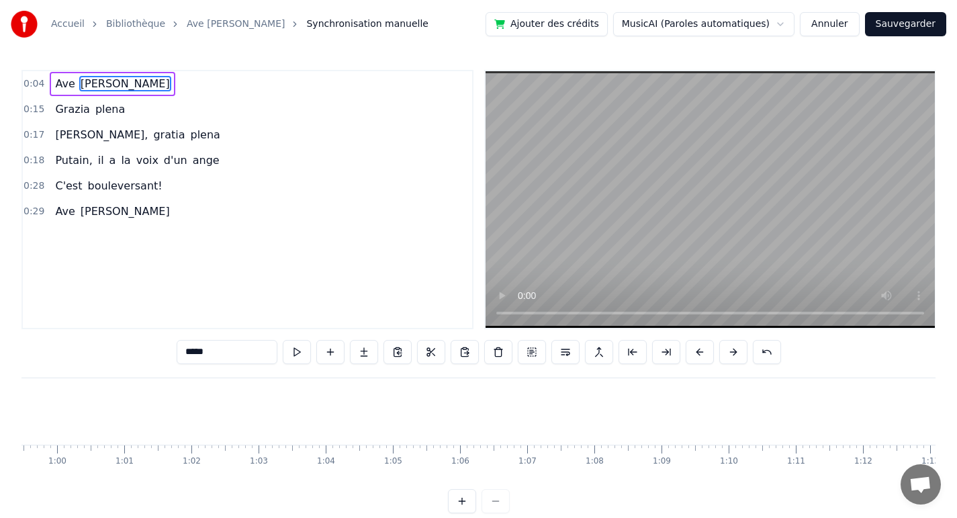
scroll to position [0, 960]
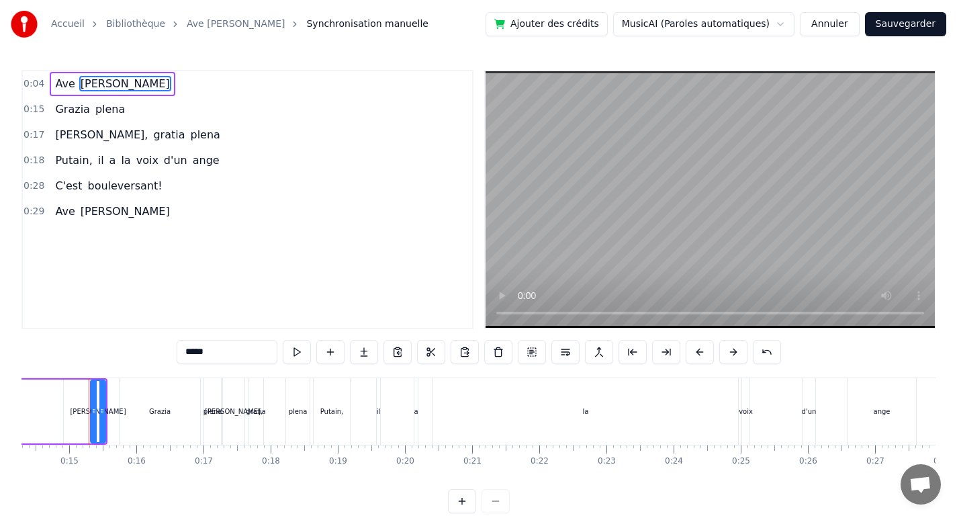
click at [291, 360] on button at bounding box center [297, 352] width 28 height 24
click at [64, 85] on span "Ave" at bounding box center [65, 83] width 22 height 15
type input "***"
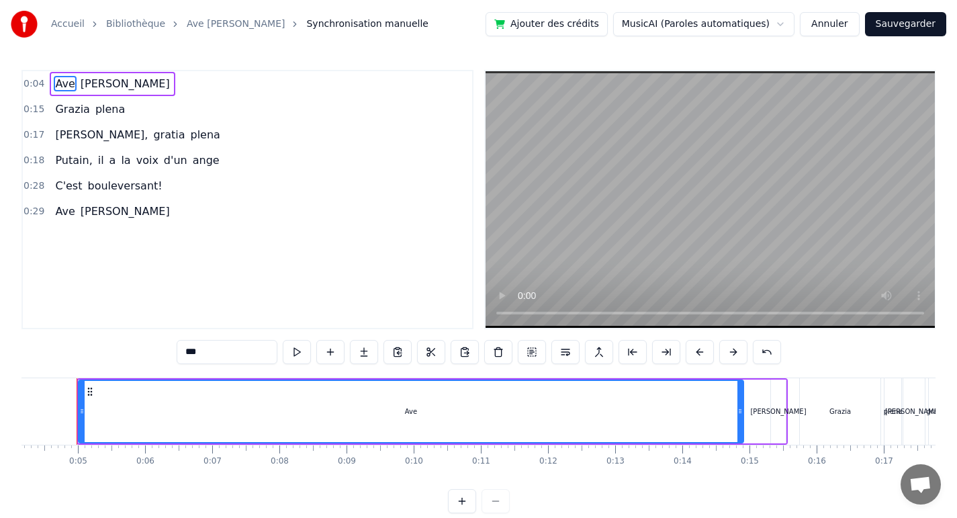
scroll to position [0, 267]
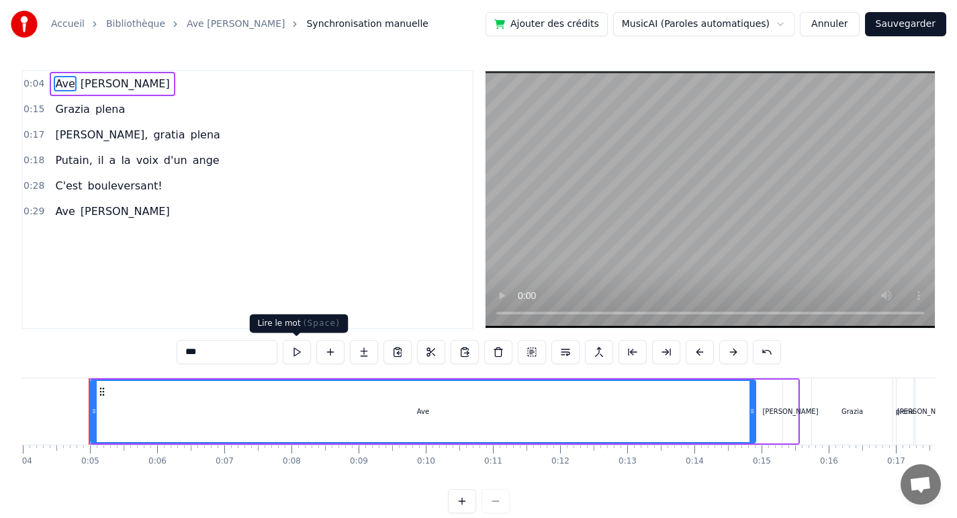
click at [303, 353] on button at bounding box center [297, 352] width 28 height 24
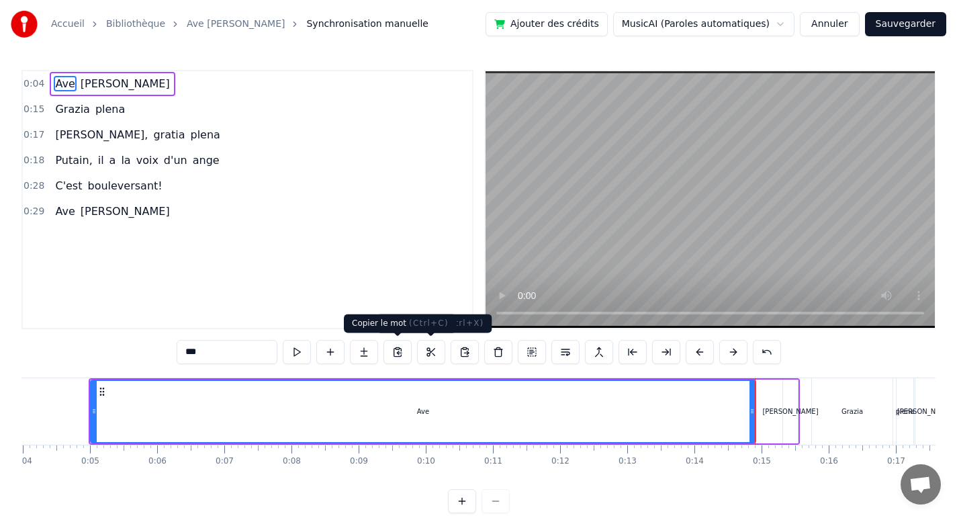
click at [292, 351] on button at bounding box center [297, 352] width 28 height 24
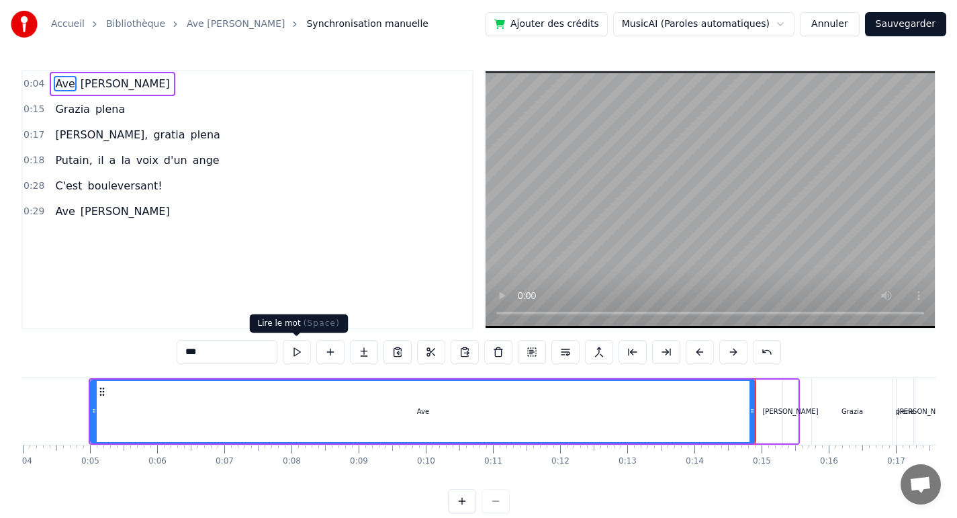
click at [300, 357] on button at bounding box center [297, 352] width 28 height 24
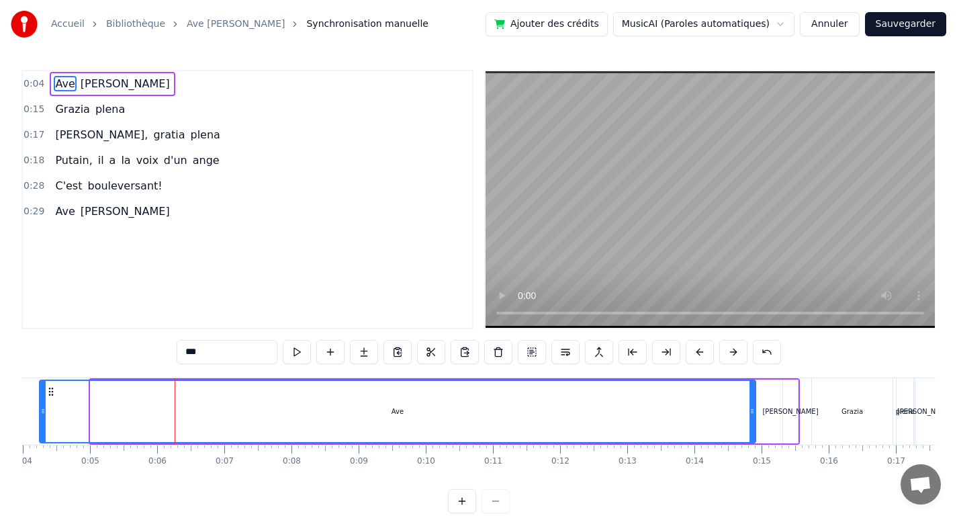
drag, startPoint x: 91, startPoint y: 414, endPoint x: 32, endPoint y: 408, distance: 60.1
click at [40, 408] on icon at bounding box center [42, 411] width 5 height 11
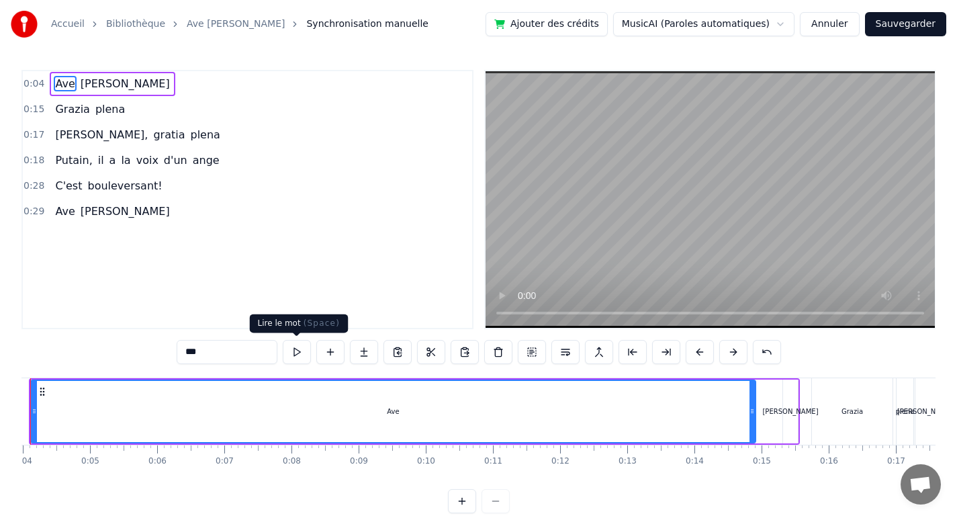
click at [300, 349] on button at bounding box center [297, 352] width 28 height 24
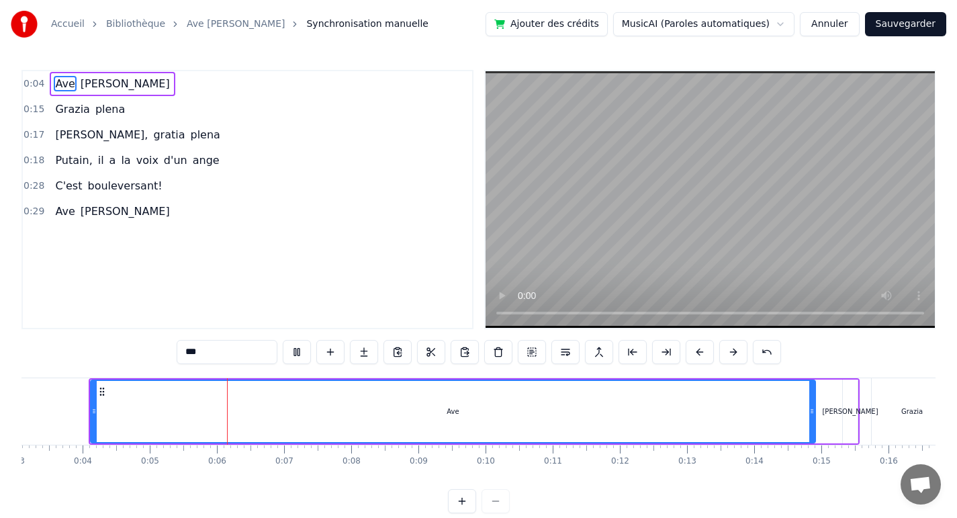
drag, startPoint x: 90, startPoint y: 416, endPoint x: 59, endPoint y: 416, distance: 30.9
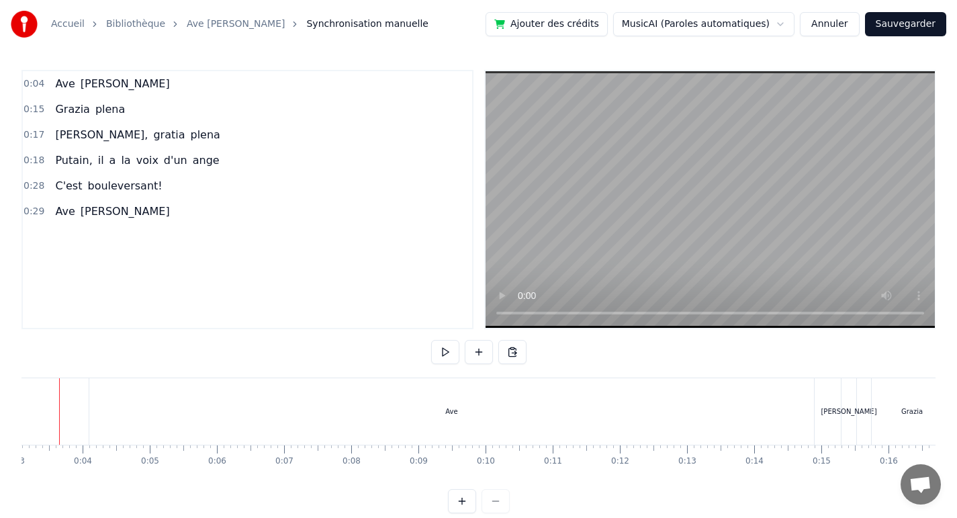
scroll to position [0, 178]
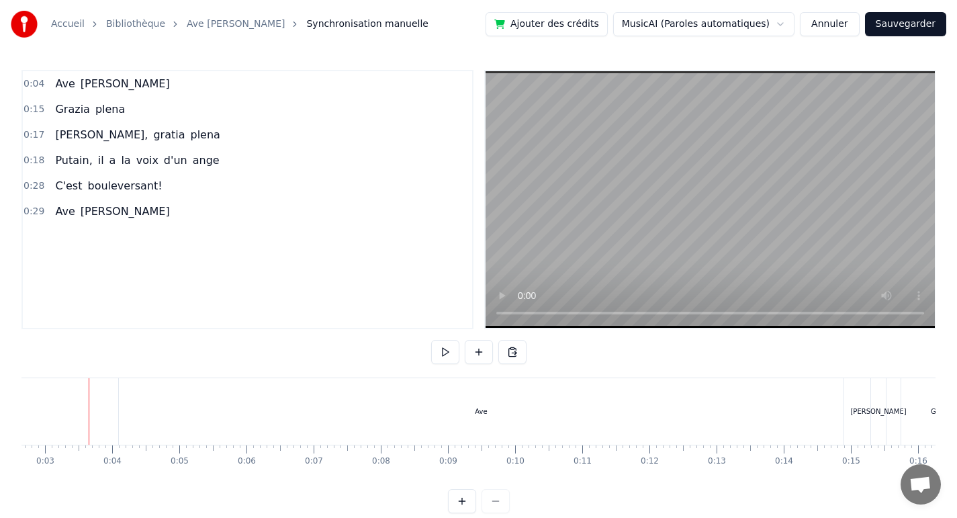
click at [207, 421] on div "Ave" at bounding box center [481, 411] width 725 height 66
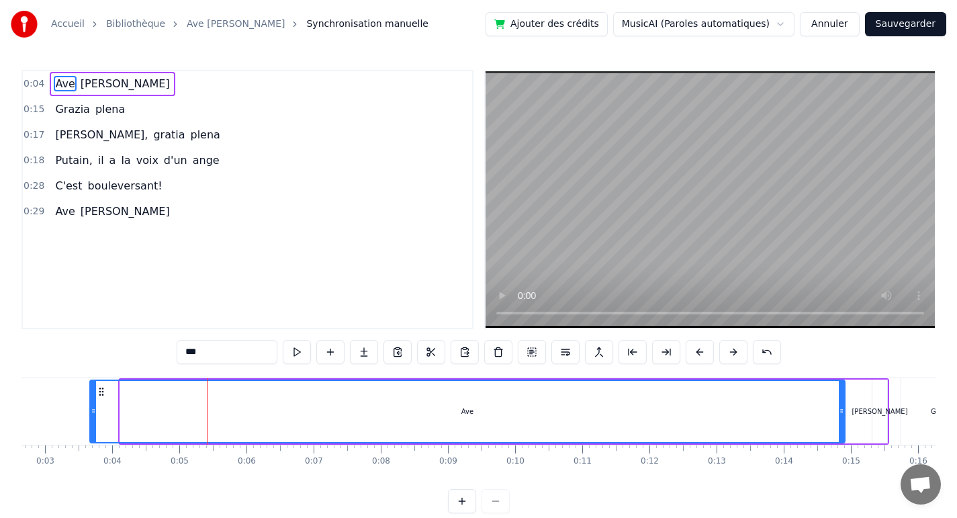
drag, startPoint x: 124, startPoint y: 412, endPoint x: 93, endPoint y: 411, distance: 30.2
click at [93, 411] on icon at bounding box center [93, 411] width 5 height 11
click at [292, 350] on button at bounding box center [297, 352] width 28 height 24
drag, startPoint x: 92, startPoint y: 410, endPoint x: 32, endPoint y: 410, distance: 60.4
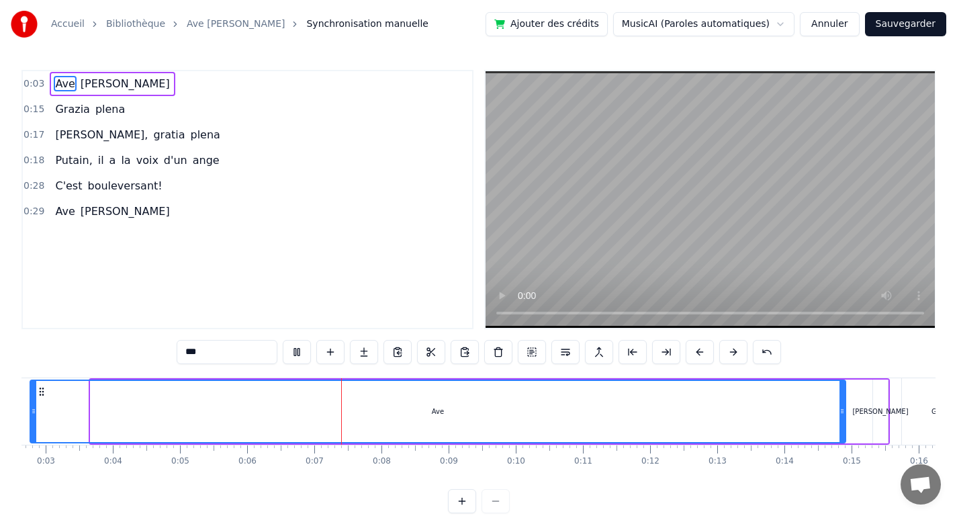
click at [32, 410] on icon at bounding box center [33, 411] width 5 height 11
click at [295, 353] on button at bounding box center [297, 352] width 28 height 24
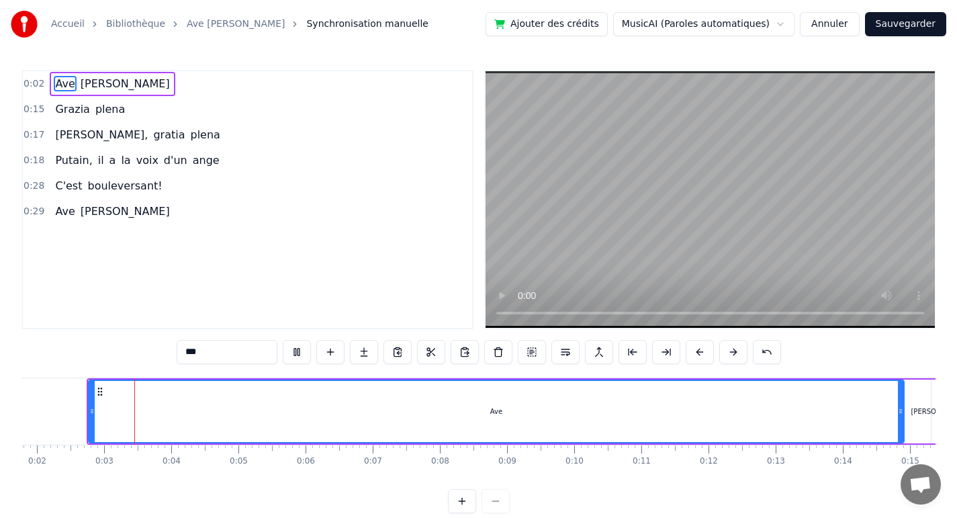
scroll to position [0, 119]
click at [297, 355] on button at bounding box center [297, 352] width 28 height 24
click at [298, 355] on button at bounding box center [297, 352] width 28 height 24
click at [299, 355] on button at bounding box center [297, 352] width 28 height 24
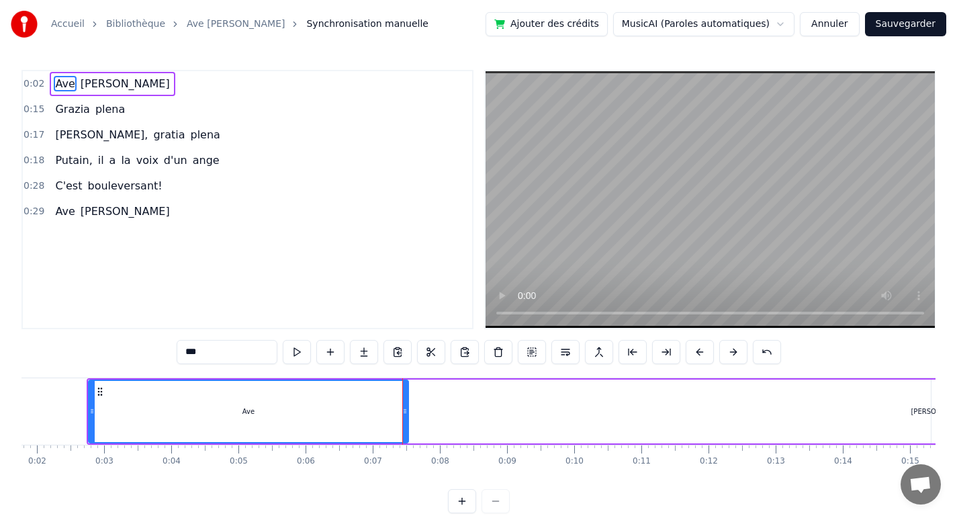
drag, startPoint x: 899, startPoint y: 410, endPoint x: 404, endPoint y: 421, distance: 495.7
click at [404, 421] on div at bounding box center [404, 411] width 5 height 61
click at [794, 426] on div "Ave [PERSON_NAME]" at bounding box center [518, 411] width 862 height 66
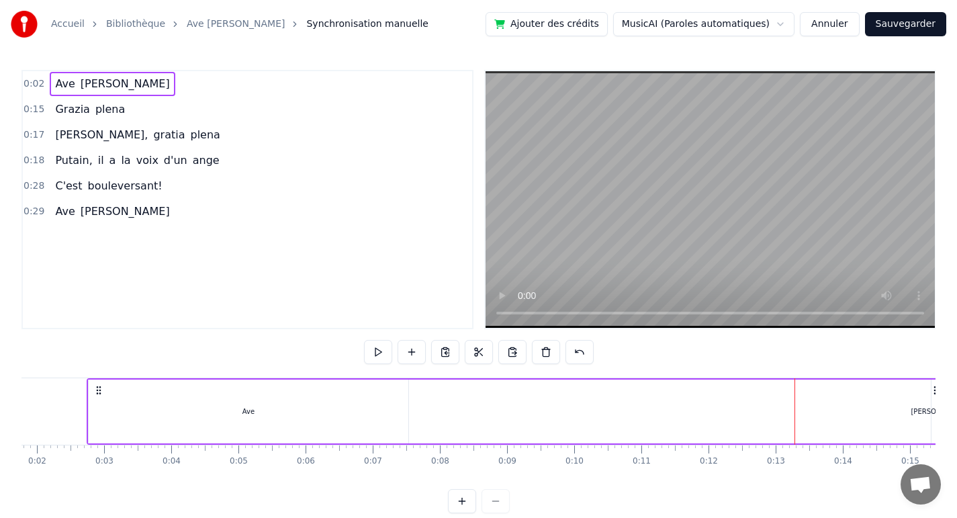
drag, startPoint x: 629, startPoint y: 398, endPoint x: 575, endPoint y: 387, distance: 54.9
click at [629, 398] on div "Ave [PERSON_NAME]" at bounding box center [518, 411] width 862 height 66
click at [380, 347] on button at bounding box center [378, 352] width 28 height 24
click at [888, 419] on div "Ave [PERSON_NAME]" at bounding box center [518, 411] width 862 height 66
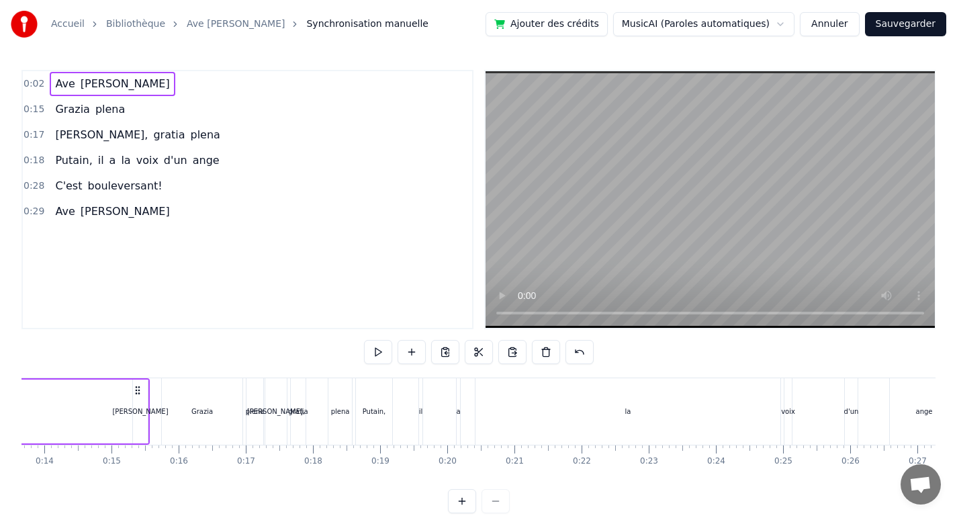
scroll to position [0, 919]
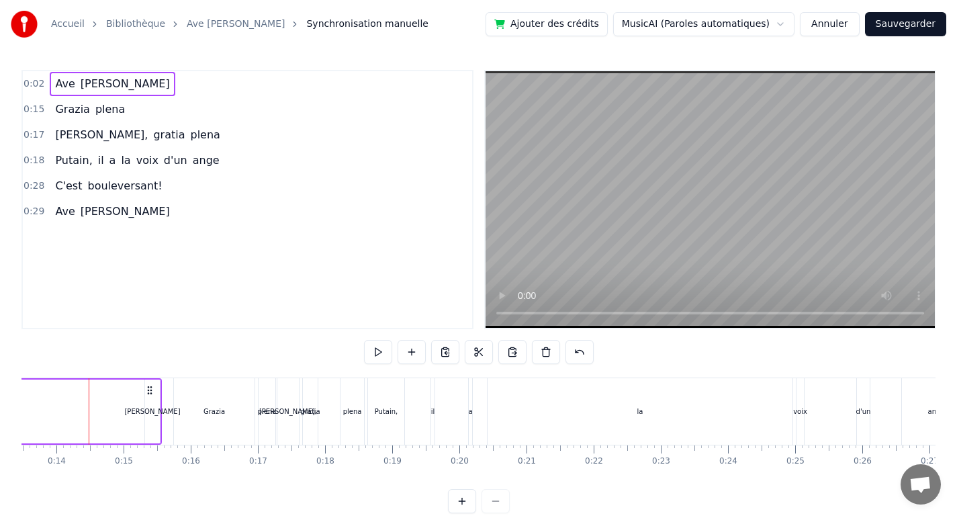
click at [154, 416] on div "[PERSON_NAME]" at bounding box center [152, 411] width 15 height 64
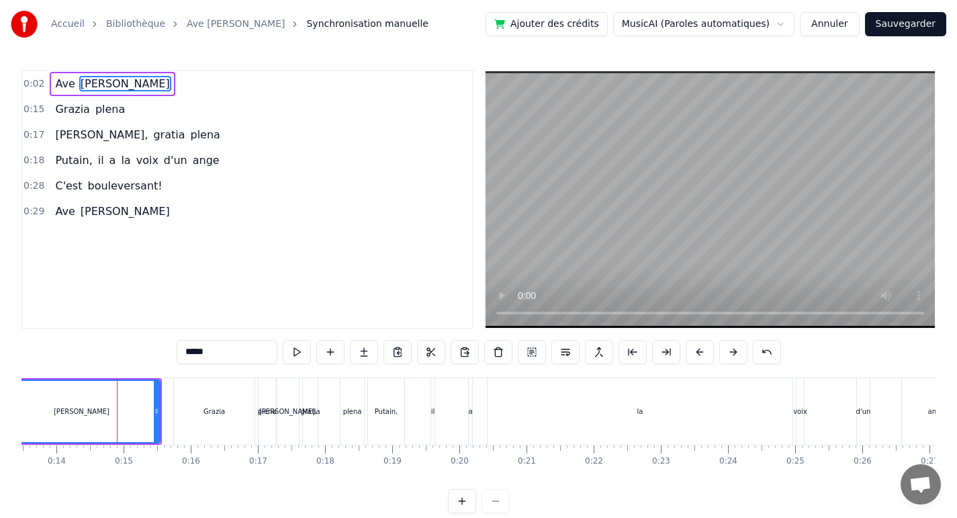
drag, startPoint x: 145, startPoint y: 412, endPoint x: 3, endPoint y: 394, distance: 143.5
click at [3, 394] on div "Accueil Bibliothèque Ave [PERSON_NAME] Synchronisation manuelle Ajouter des cré…" at bounding box center [478, 256] width 957 height 513
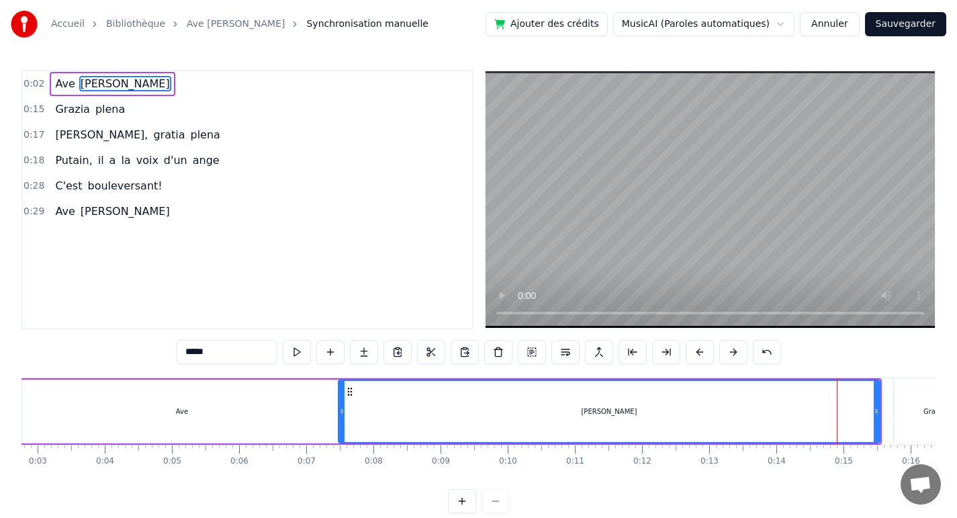
drag, startPoint x: 727, startPoint y: 411, endPoint x: 343, endPoint y: 420, distance: 383.5
click at [342, 420] on div at bounding box center [341, 411] width 5 height 61
click at [266, 414] on div "Ave" at bounding box center [182, 411] width 320 height 64
type input "***"
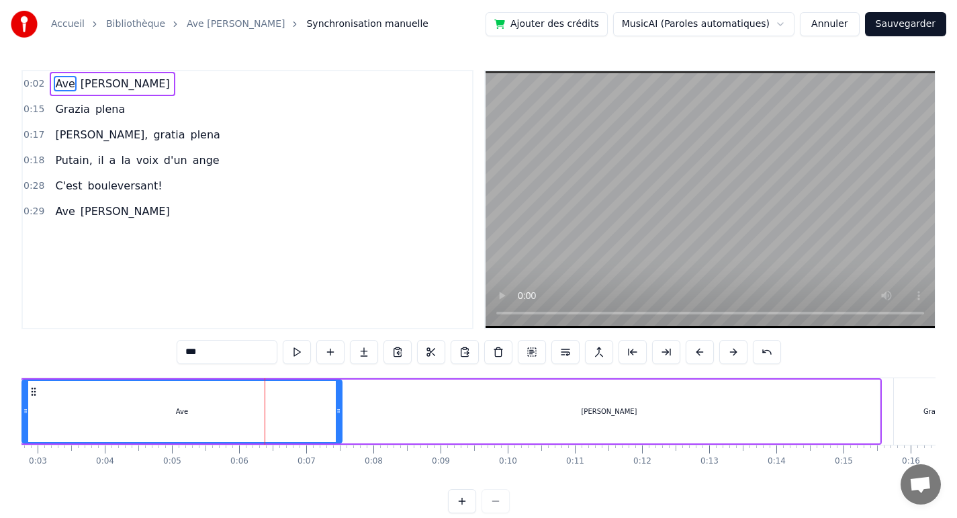
click at [293, 353] on button at bounding box center [297, 352] width 28 height 24
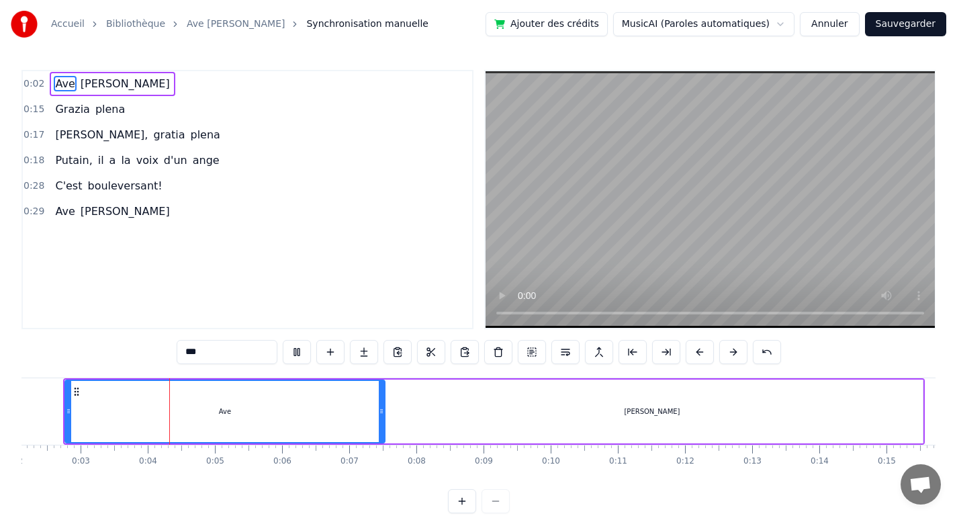
scroll to position [0, 169]
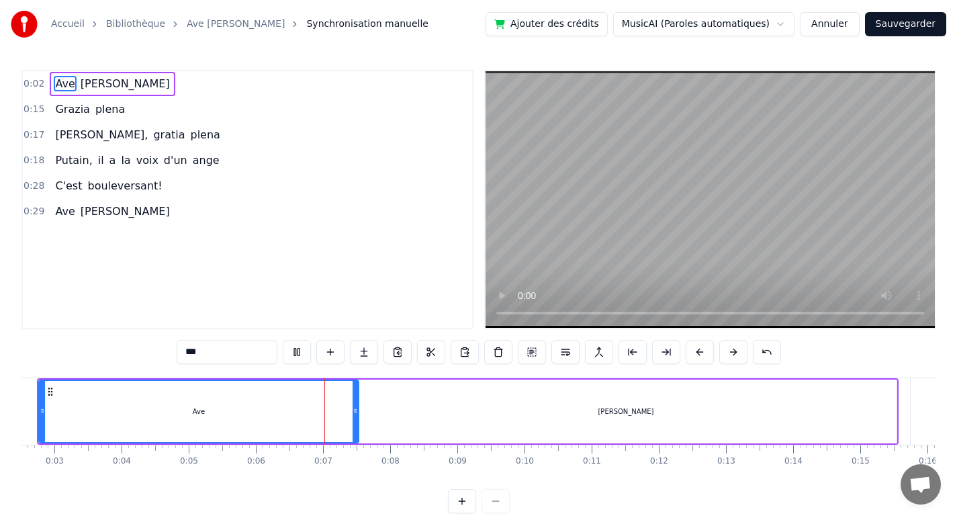
click at [295, 350] on button at bounding box center [297, 352] width 28 height 24
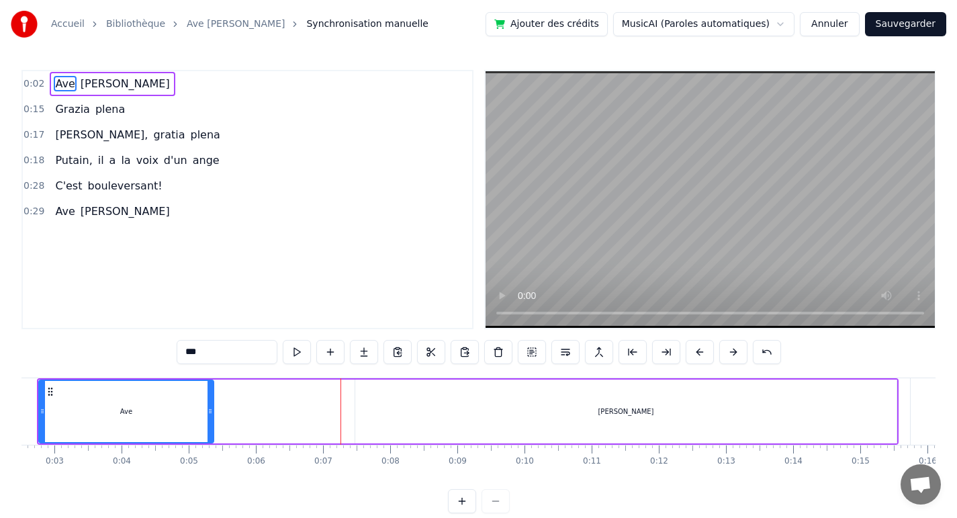
drag, startPoint x: 355, startPoint y: 400, endPoint x: 374, endPoint y: 408, distance: 20.7
click at [209, 402] on div at bounding box center [210, 411] width 5 height 61
click at [353, 409] on div "Ave [PERSON_NAME]" at bounding box center [468, 411] width 862 height 66
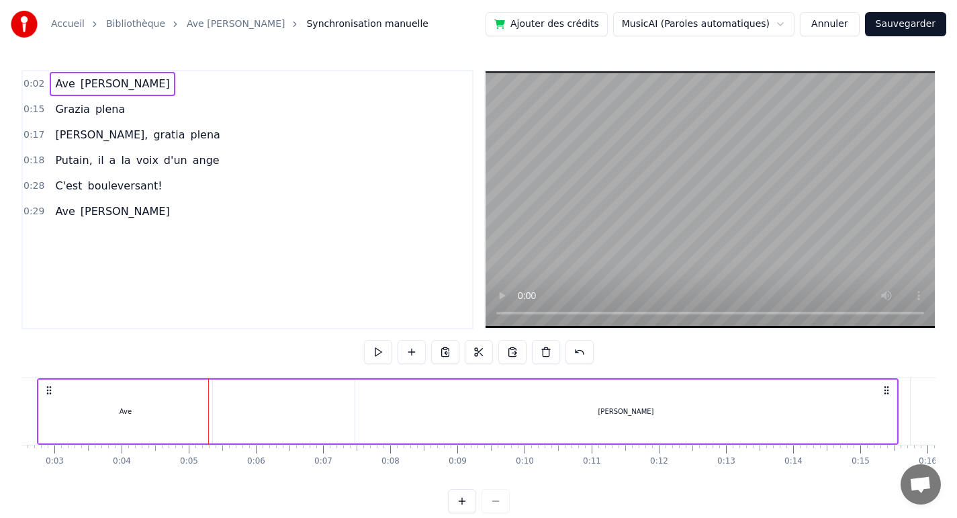
click at [357, 410] on div "[PERSON_NAME]" at bounding box center [625, 411] width 541 height 64
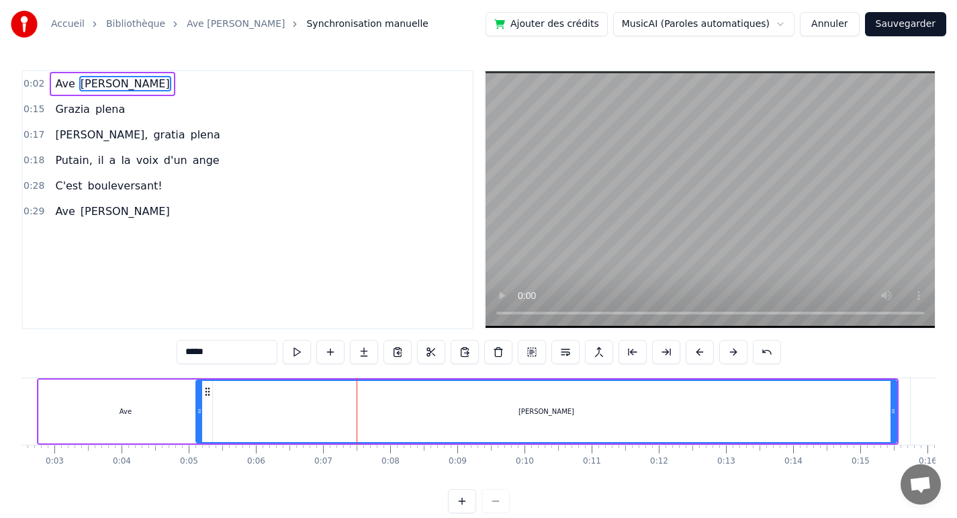
drag, startPoint x: 358, startPoint y: 411, endPoint x: 199, endPoint y: 401, distance: 159.5
click at [199, 401] on div at bounding box center [199, 411] width 5 height 61
click at [297, 354] on button at bounding box center [297, 352] width 28 height 24
drag, startPoint x: 198, startPoint y: 413, endPoint x: 217, endPoint y: 416, distance: 19.0
click at [217, 416] on icon at bounding box center [218, 411] width 5 height 11
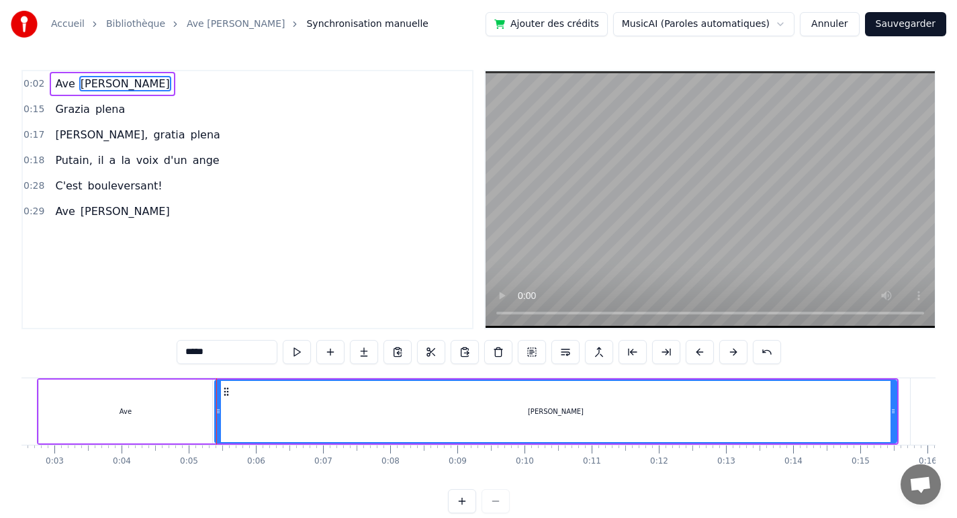
click at [291, 354] on button at bounding box center [297, 352] width 28 height 24
click at [302, 352] on button at bounding box center [297, 352] width 28 height 24
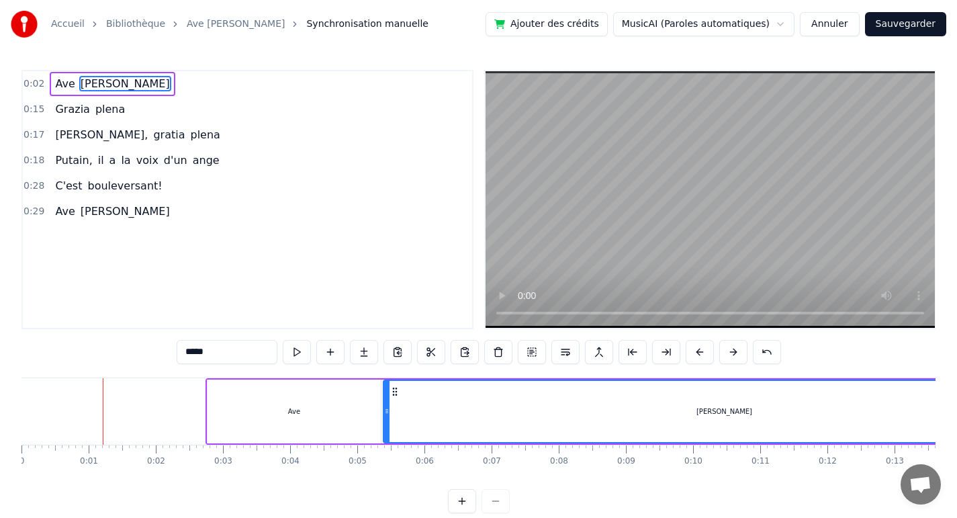
click at [293, 404] on div "Ave" at bounding box center [294, 411] width 173 height 64
type input "***"
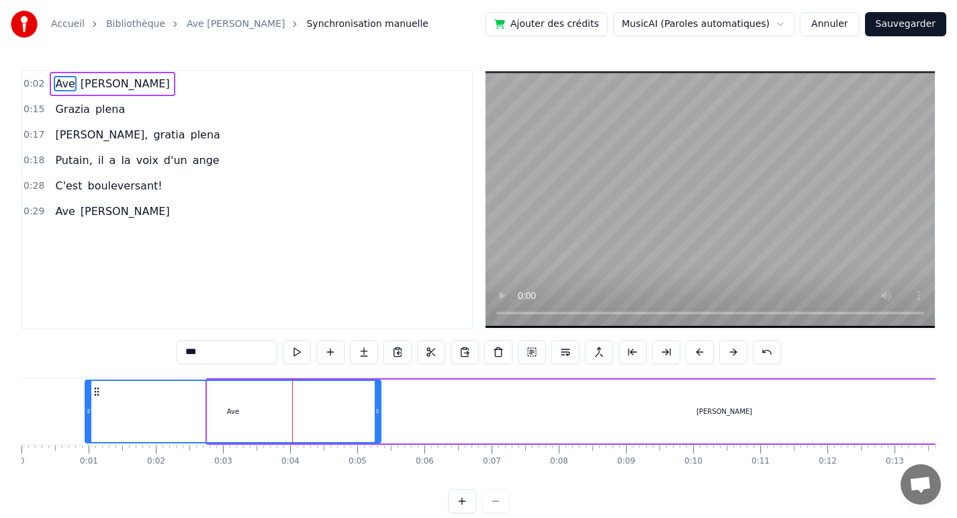
drag, startPoint x: 210, startPoint y: 411, endPoint x: 88, endPoint y: 422, distance: 122.7
click at [88, 422] on div at bounding box center [88, 411] width 5 height 61
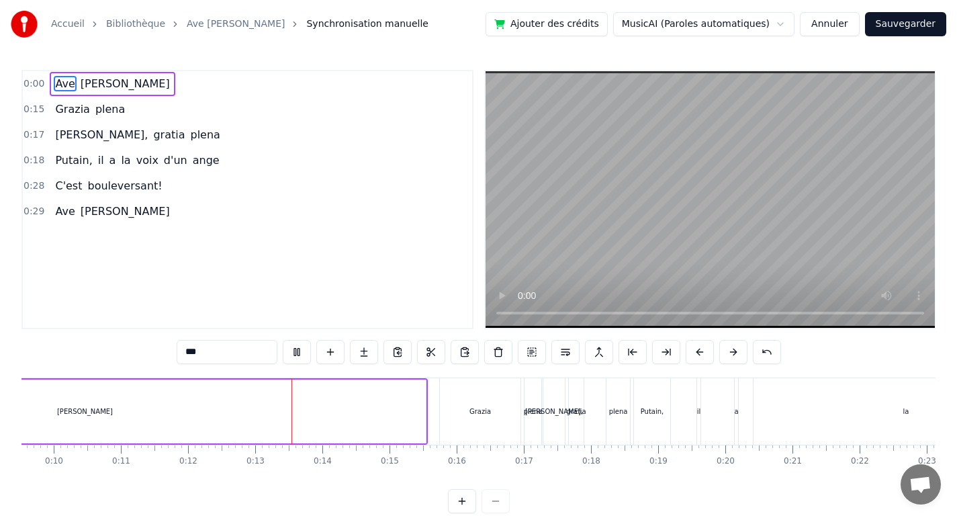
scroll to position [0, 798]
